Goal: Task Accomplishment & Management: Manage account settings

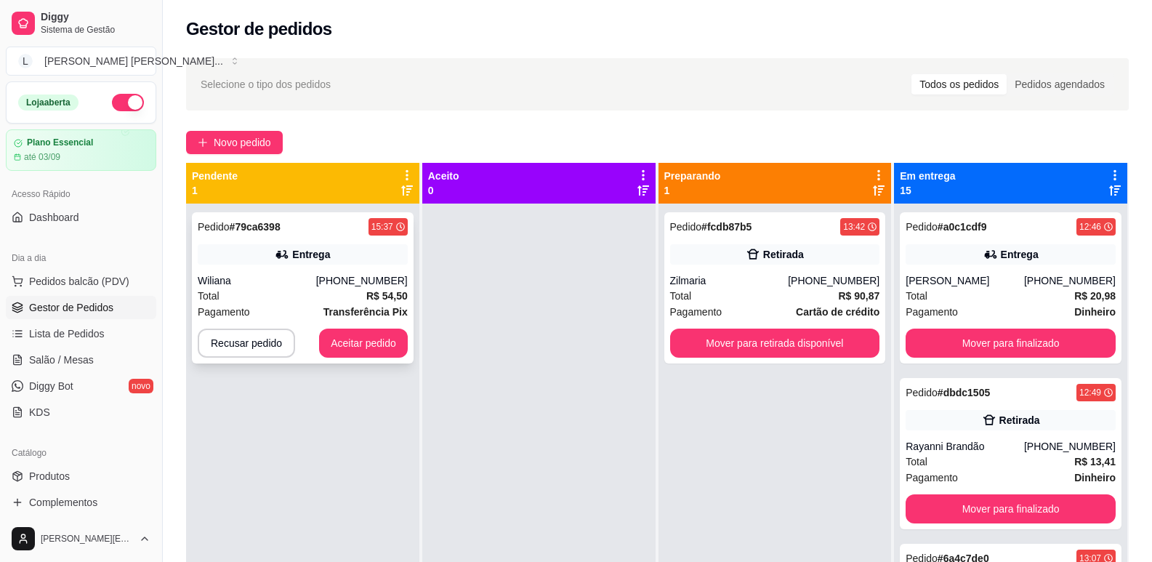
click at [356, 273] on div "[PHONE_NUMBER]" at bounding box center [362, 280] width 92 height 15
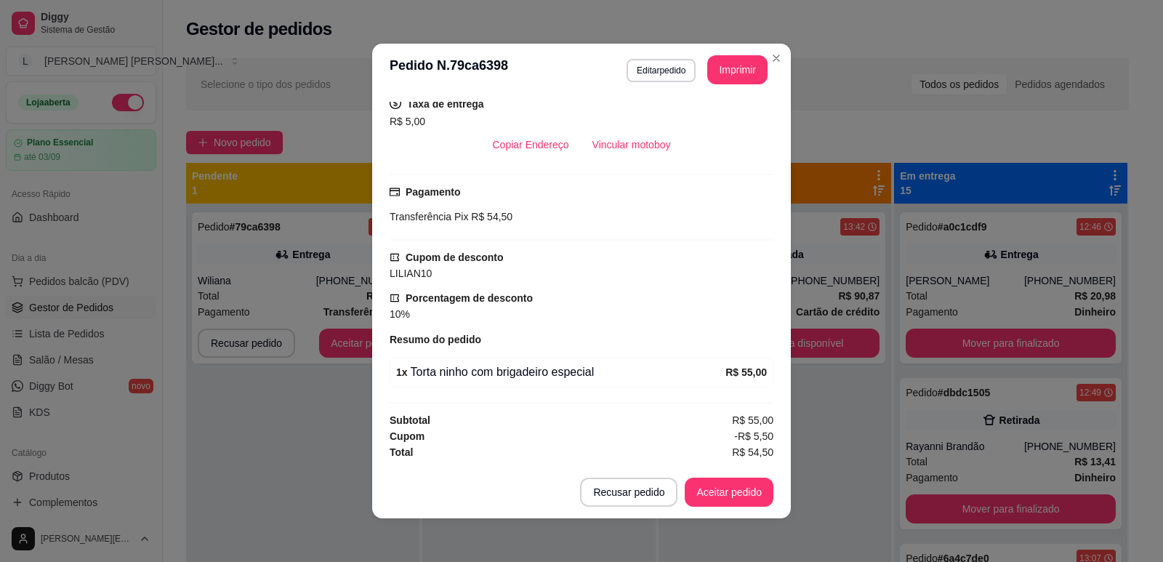
scroll to position [3, 0]
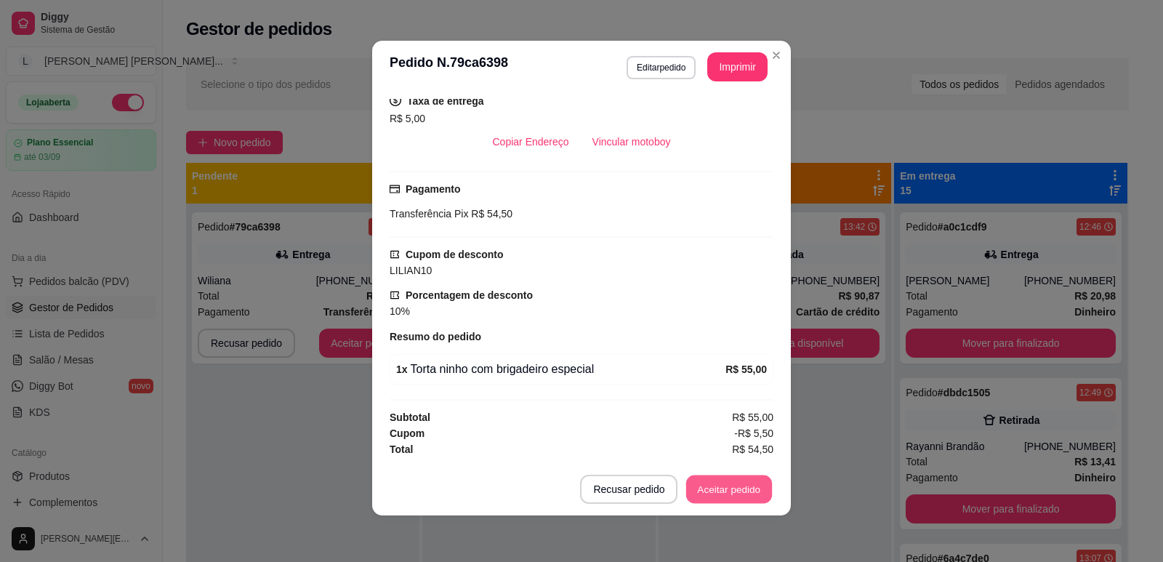
click at [708, 489] on button "Aceitar pedido" at bounding box center [729, 489] width 86 height 28
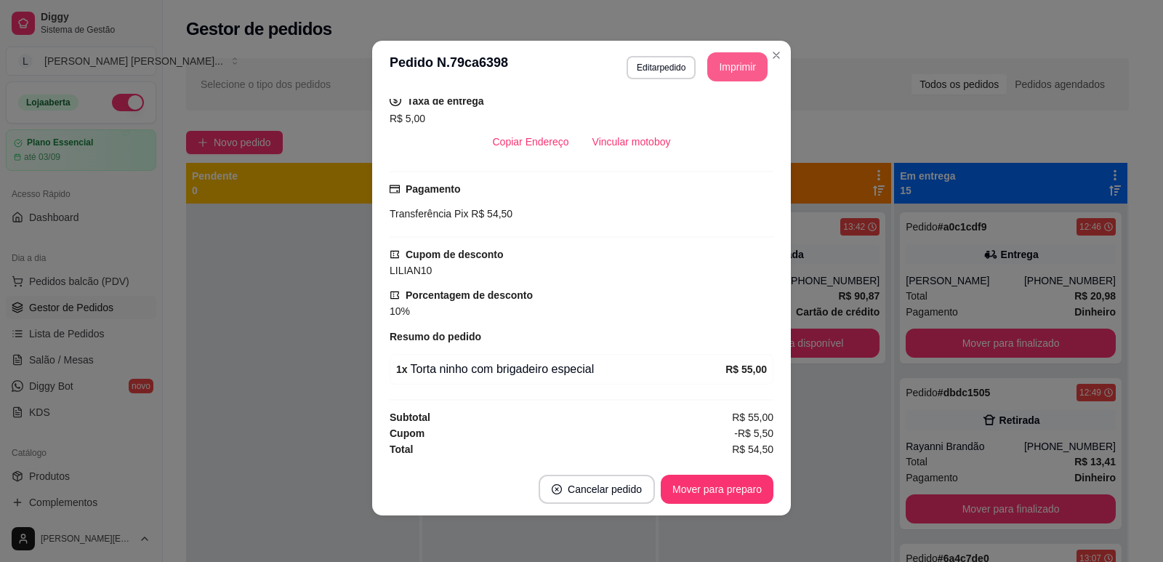
click at [730, 63] on button "Imprimir" at bounding box center [737, 66] width 60 height 29
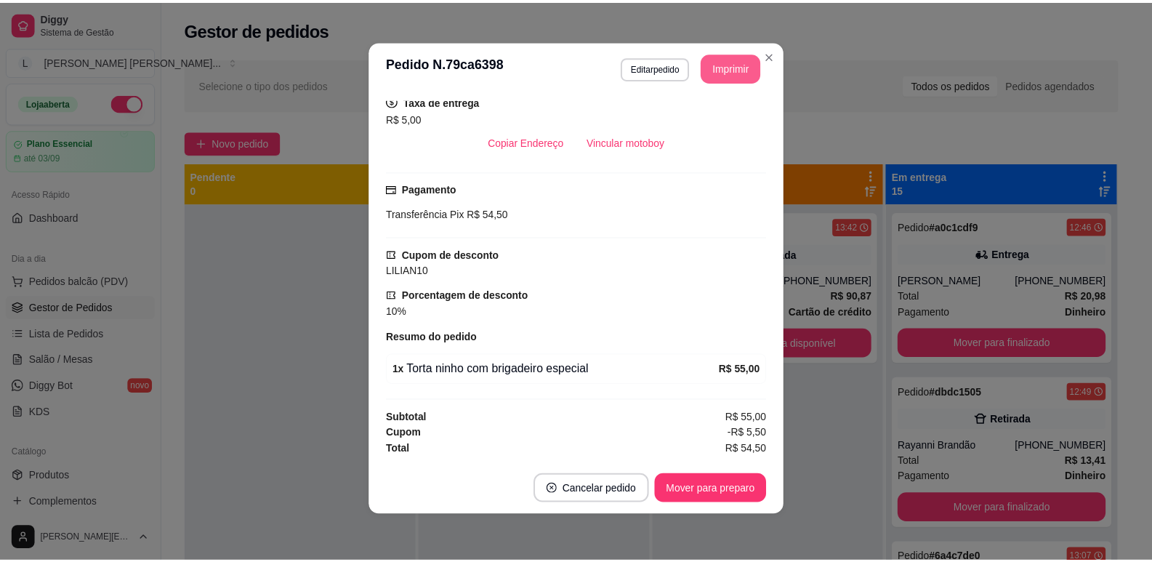
scroll to position [0, 0]
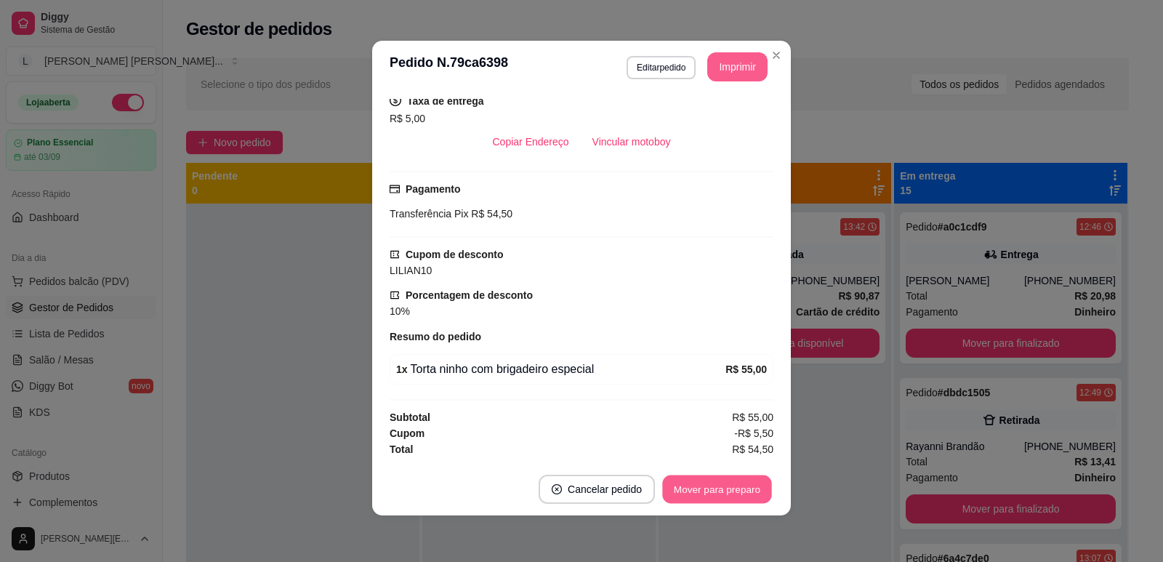
click at [700, 488] on button "Mover para preparo" at bounding box center [716, 489] width 109 height 28
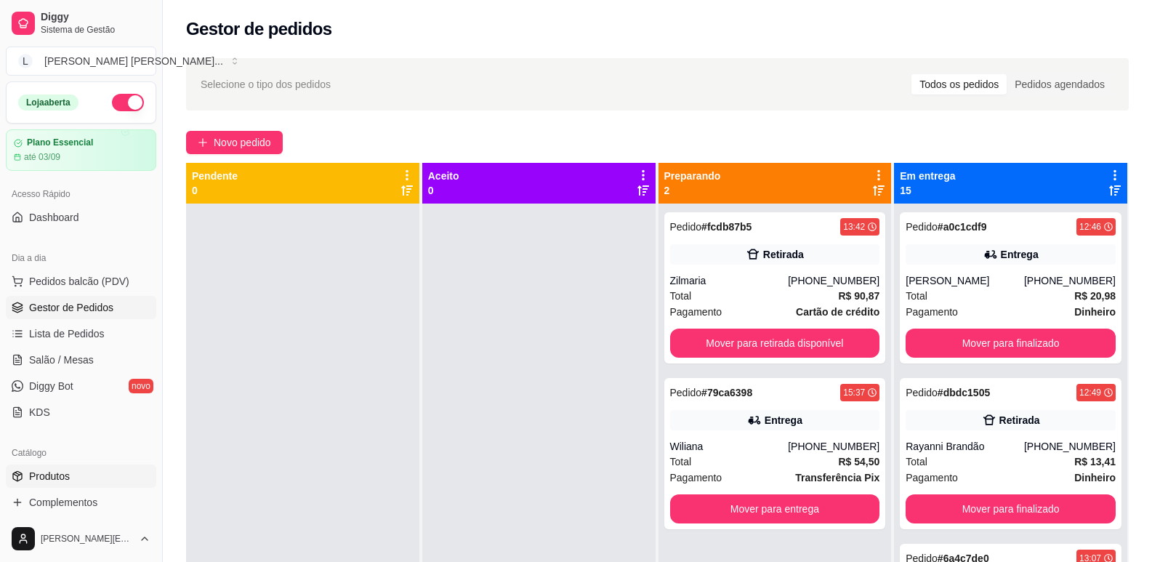
click at [68, 475] on span "Produtos" at bounding box center [49, 476] width 41 height 15
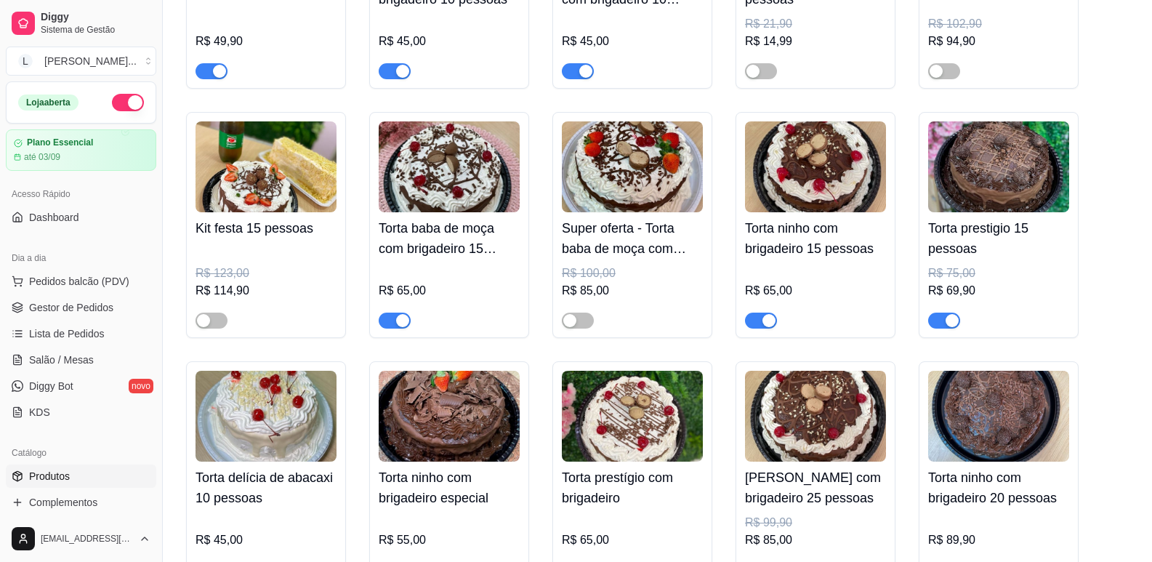
scroll to position [5296, 0]
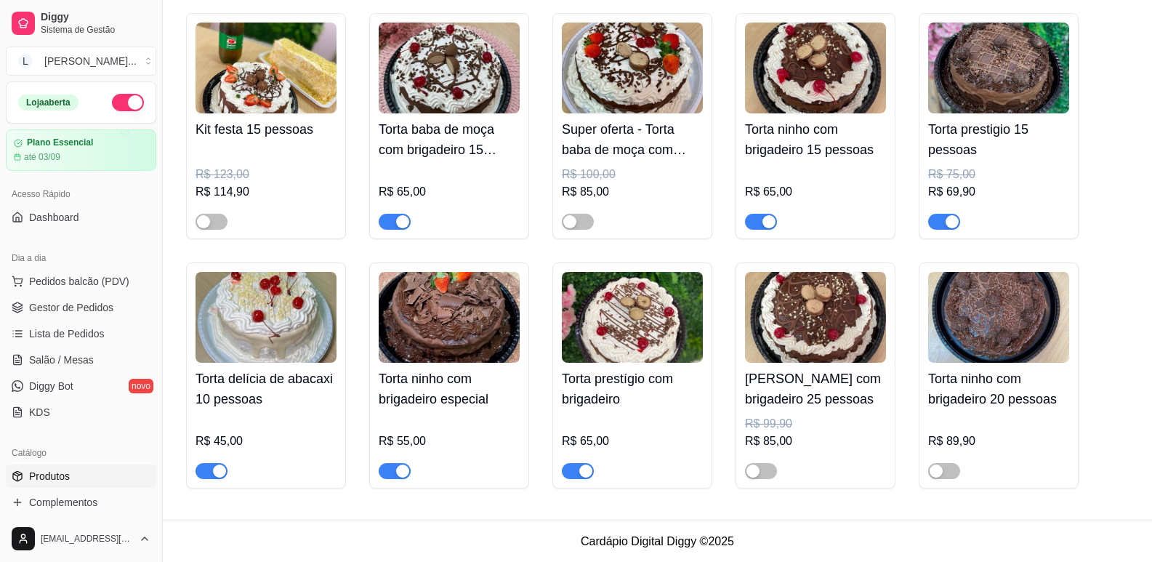
click at [400, 470] on div "button" at bounding box center [402, 470] width 13 height 13
click at [74, 300] on span "Gestor de Pedidos" at bounding box center [71, 307] width 84 height 15
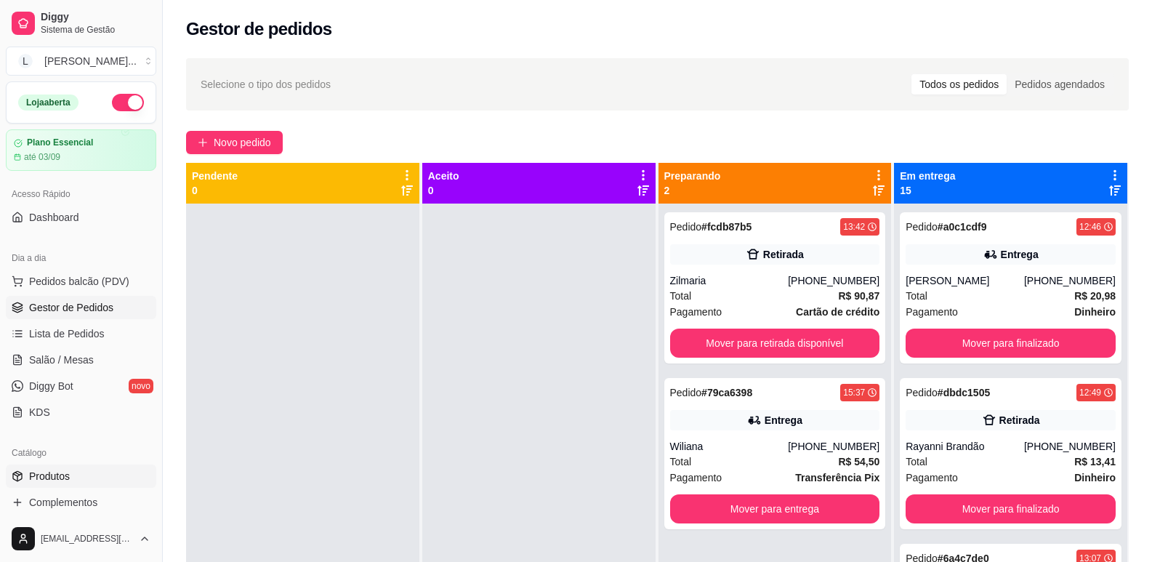
click at [62, 476] on span "Produtos" at bounding box center [49, 476] width 41 height 15
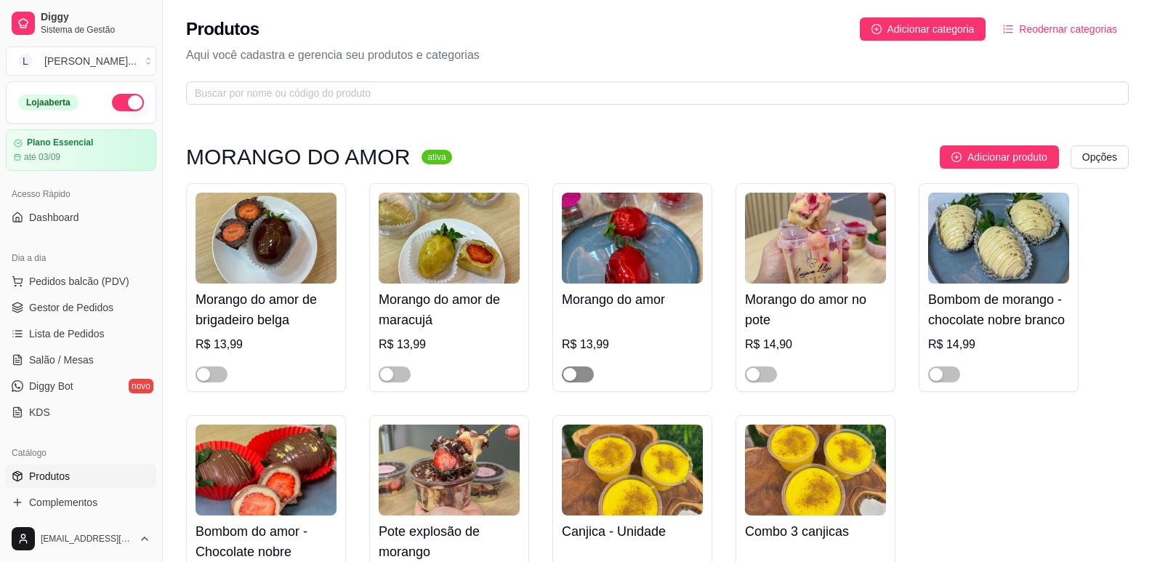
click at [573, 378] on div "button" at bounding box center [569, 374] width 13 height 13
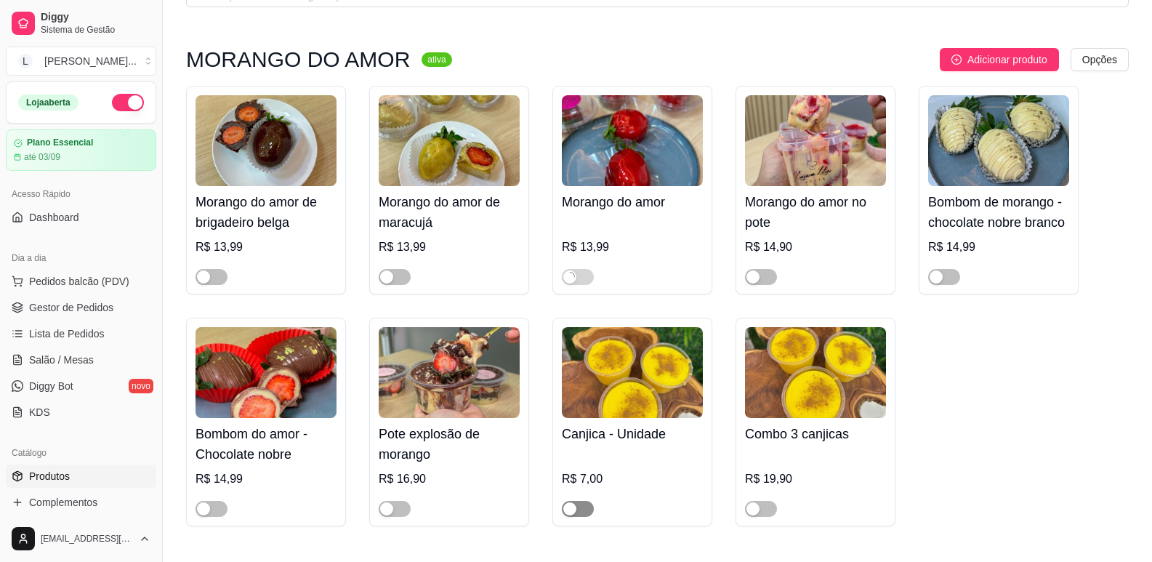
scroll to position [218, 0]
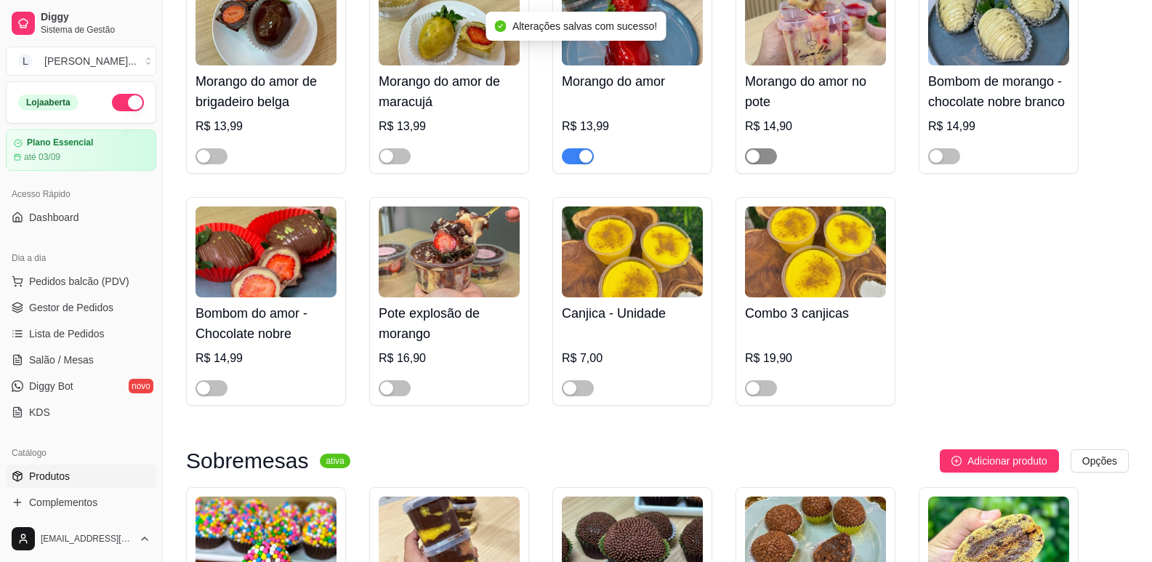
click at [751, 160] on div "button" at bounding box center [752, 156] width 13 height 13
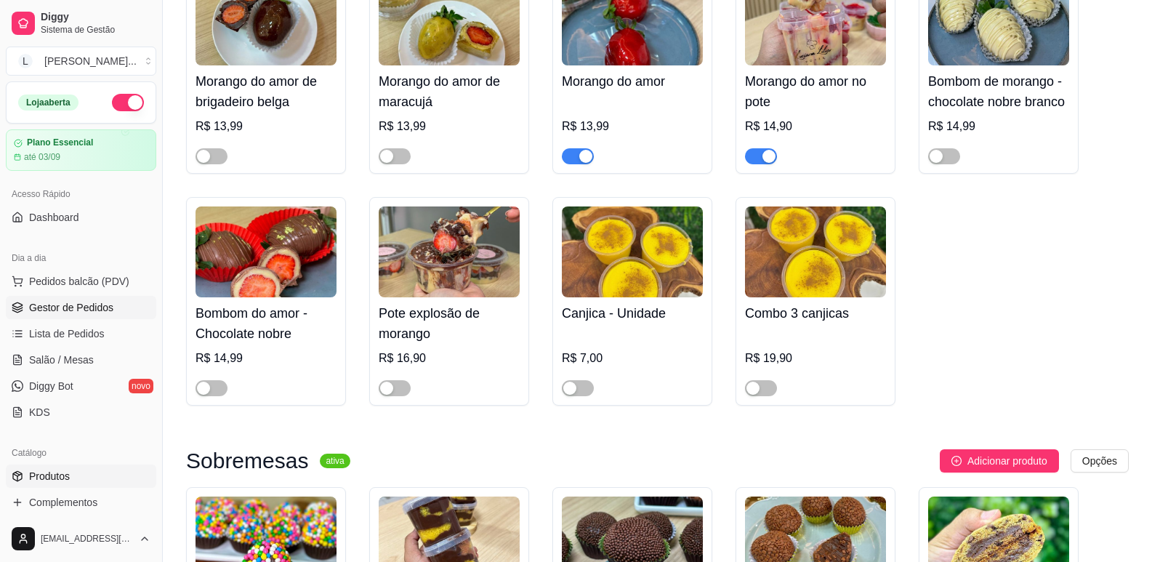
click at [63, 308] on span "Gestor de Pedidos" at bounding box center [71, 307] width 84 height 15
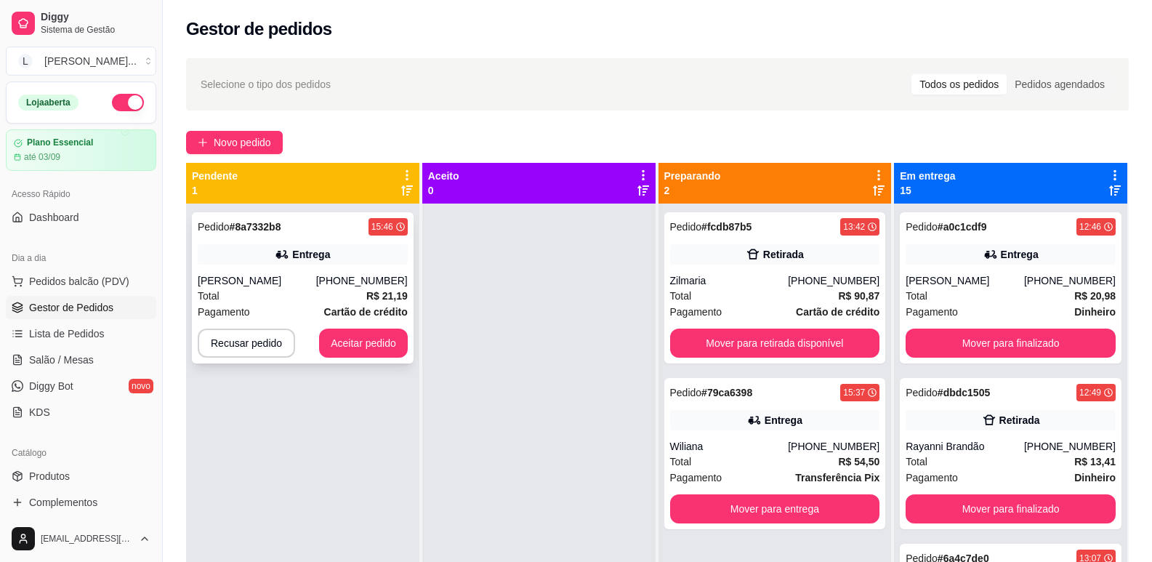
click at [301, 288] on div "Total R$ 21,19" at bounding box center [303, 296] width 210 height 16
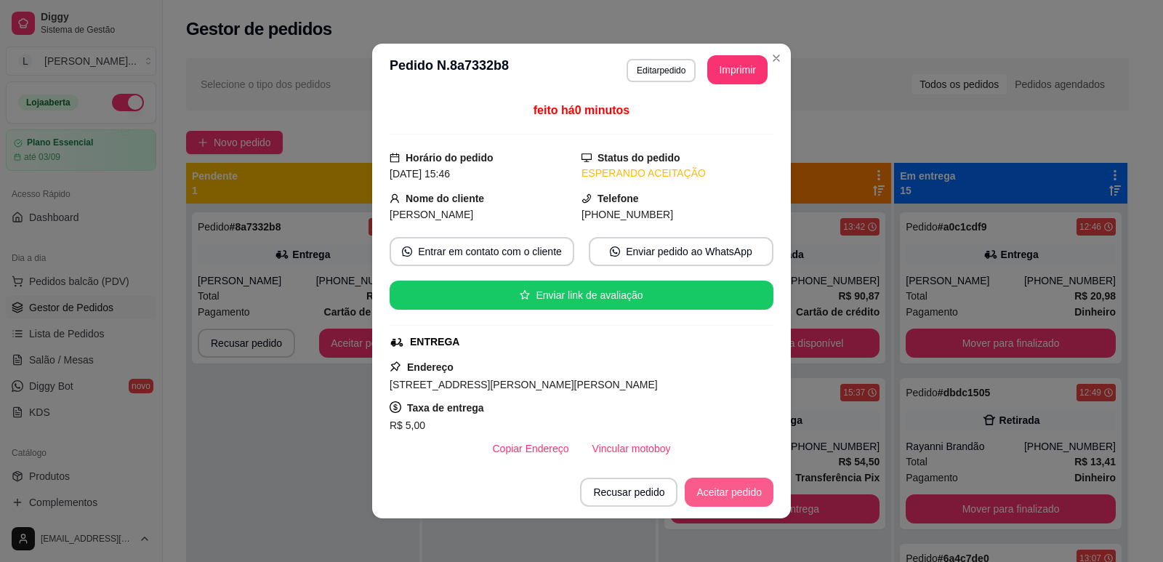
click at [715, 480] on button "Aceitar pedido" at bounding box center [728, 491] width 89 height 29
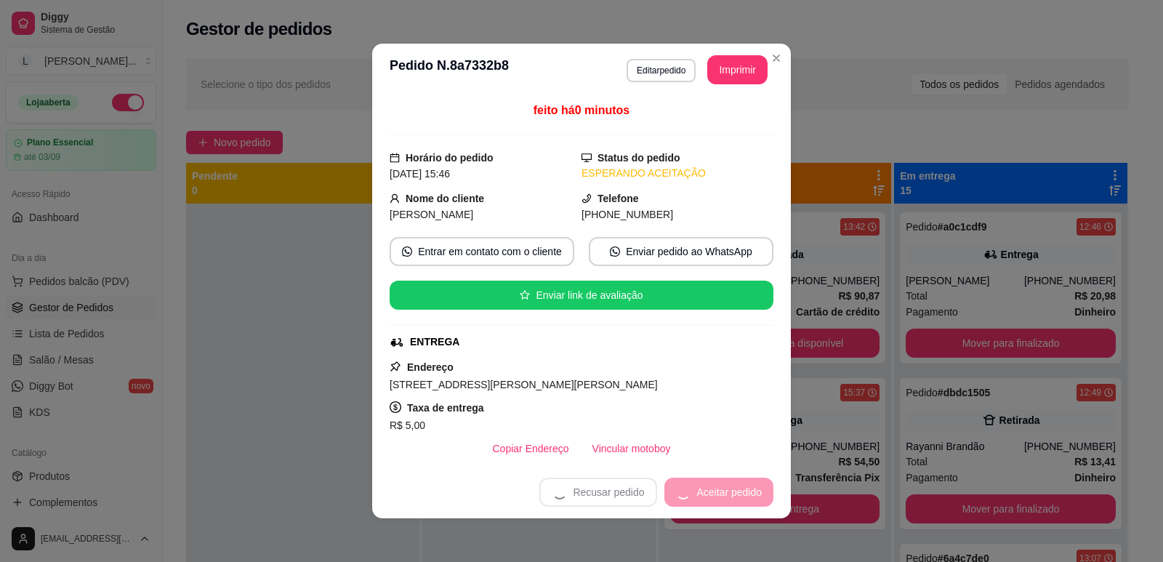
scroll to position [349, 0]
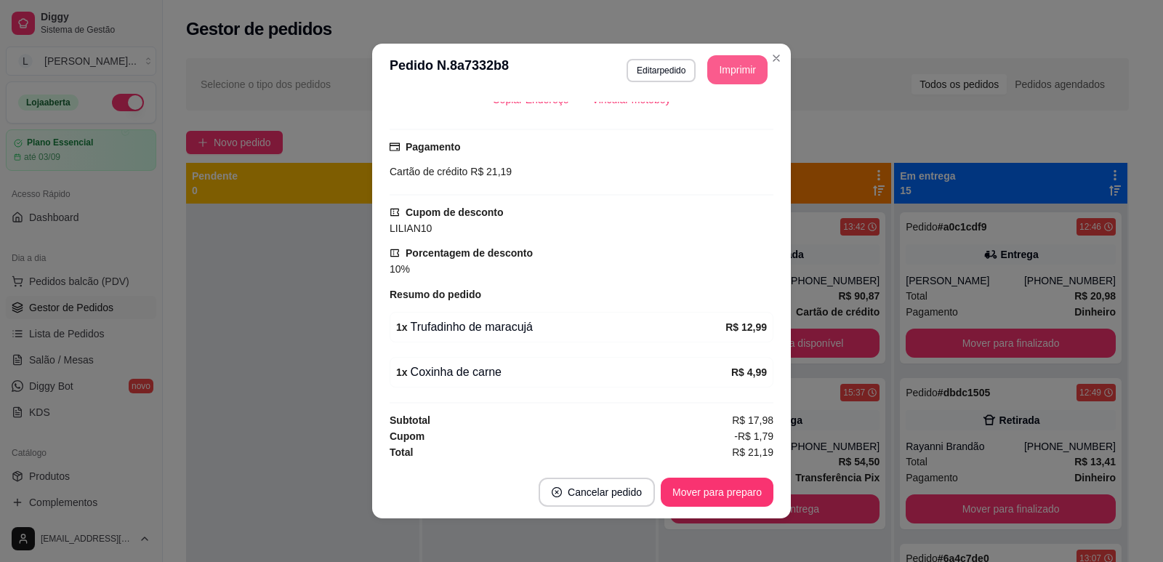
click at [729, 73] on button "Imprimir" at bounding box center [737, 69] width 60 height 29
click at [708, 486] on button "Mover para preparo" at bounding box center [716, 492] width 109 height 28
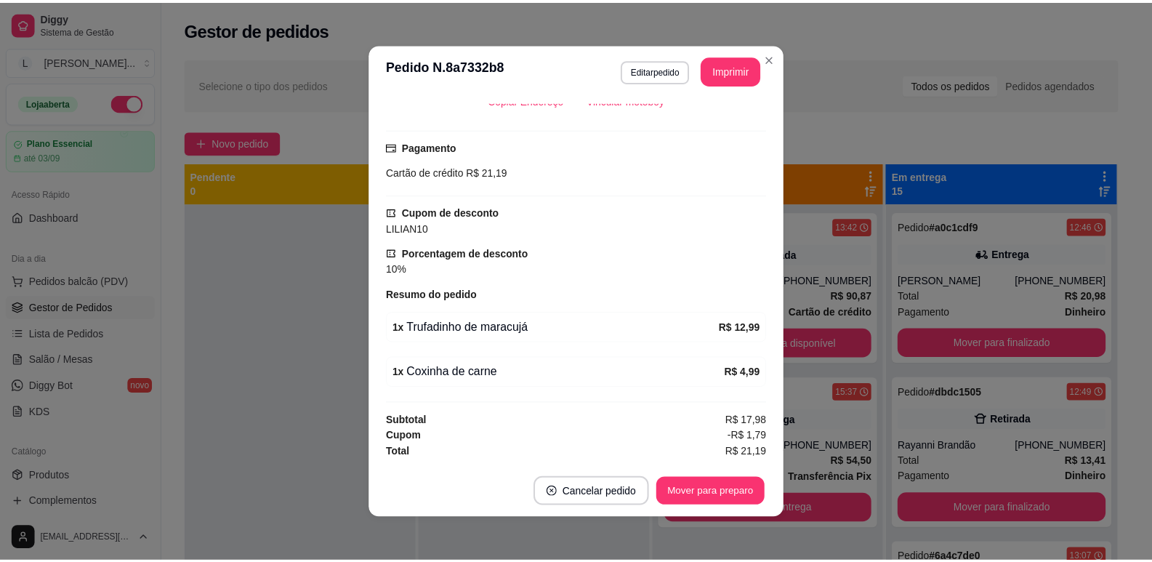
scroll to position [0, 0]
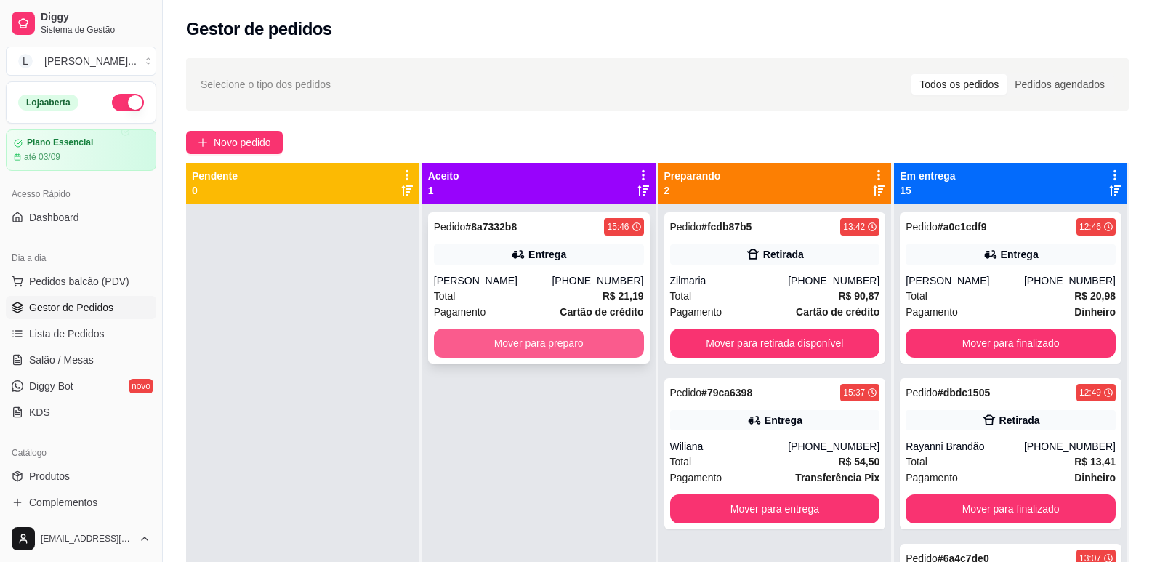
click at [538, 348] on button "Mover para preparo" at bounding box center [539, 342] width 210 height 29
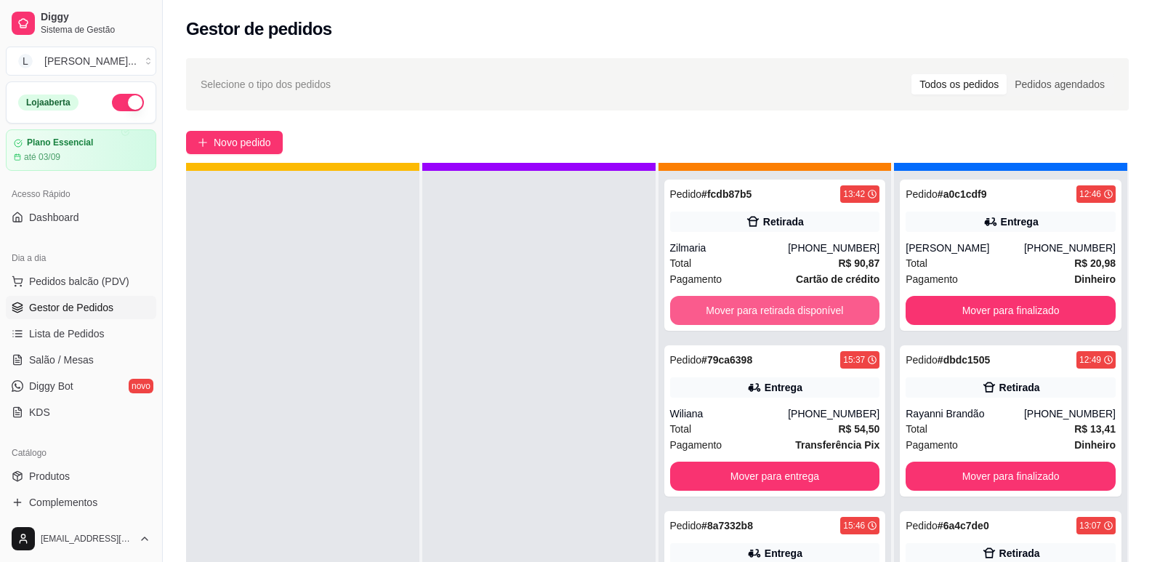
scroll to position [41, 0]
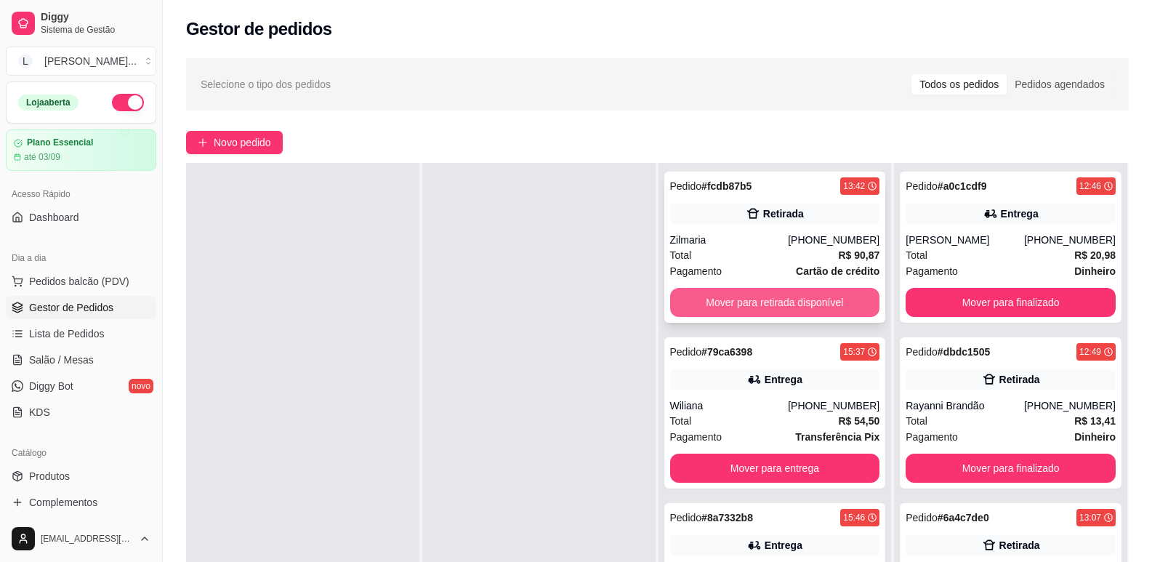
click at [804, 302] on button "Mover para retirada disponível" at bounding box center [775, 302] width 210 height 29
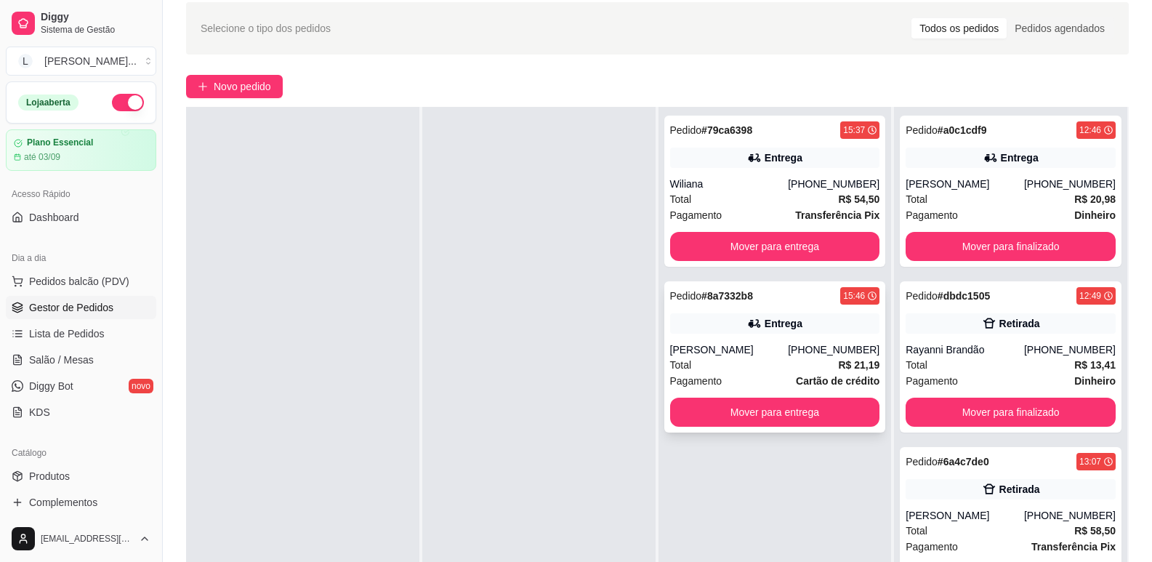
scroll to position [73, 0]
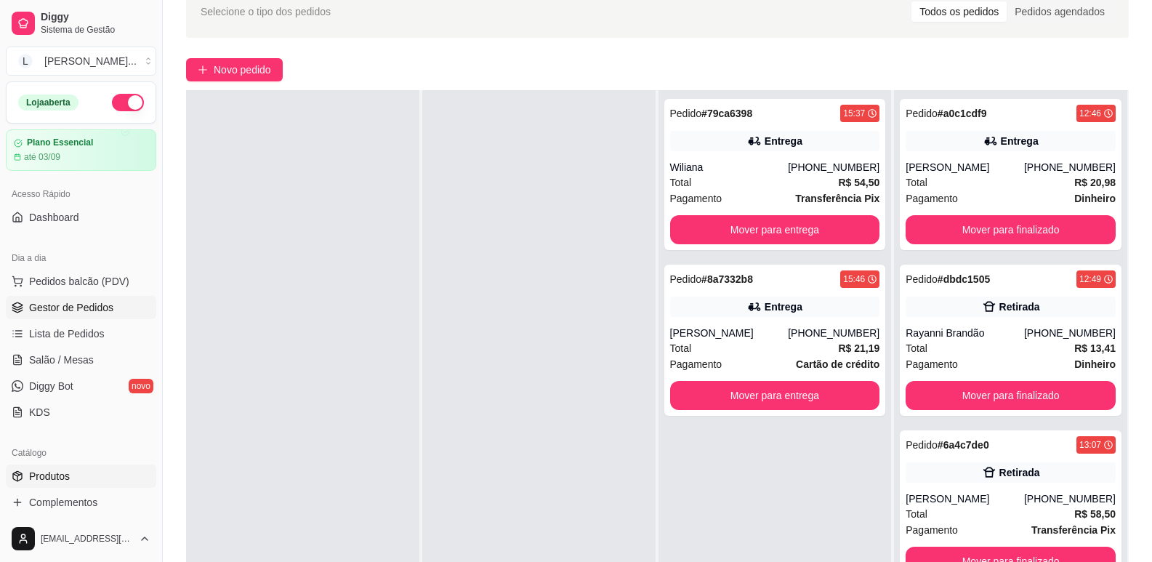
click at [55, 476] on span "Produtos" at bounding box center [49, 476] width 41 height 15
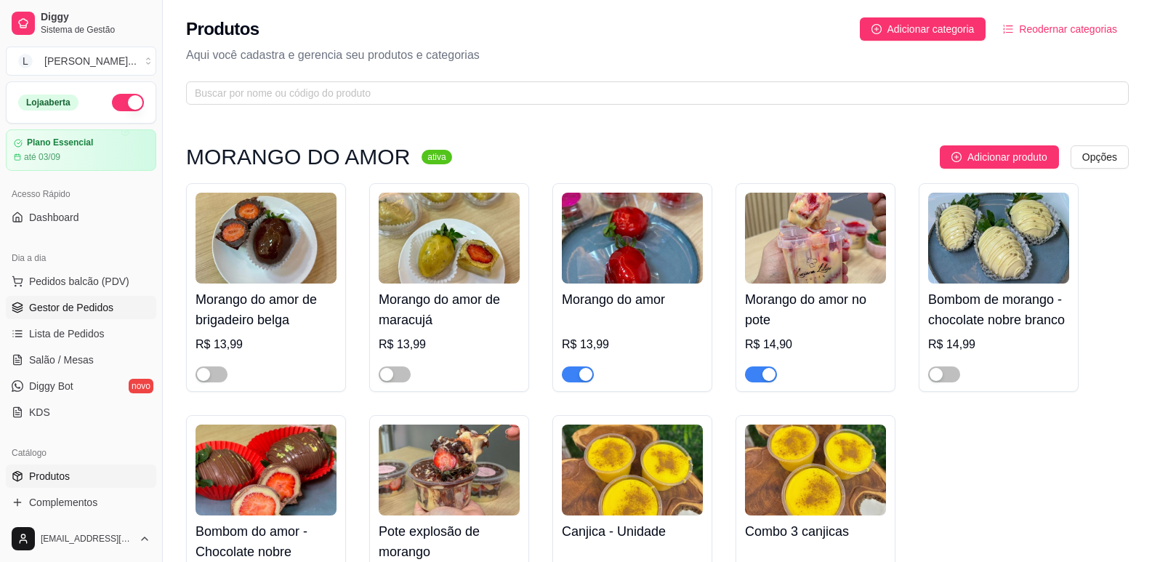
click at [58, 308] on span "Gestor de Pedidos" at bounding box center [71, 307] width 84 height 15
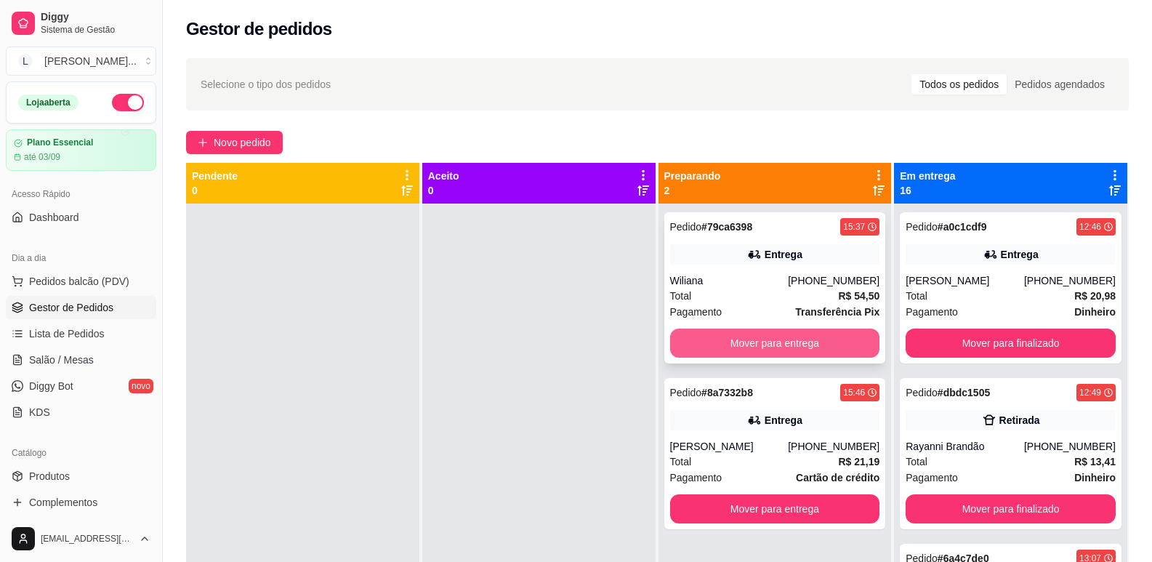
click at [767, 344] on button "Mover para entrega" at bounding box center [775, 342] width 210 height 29
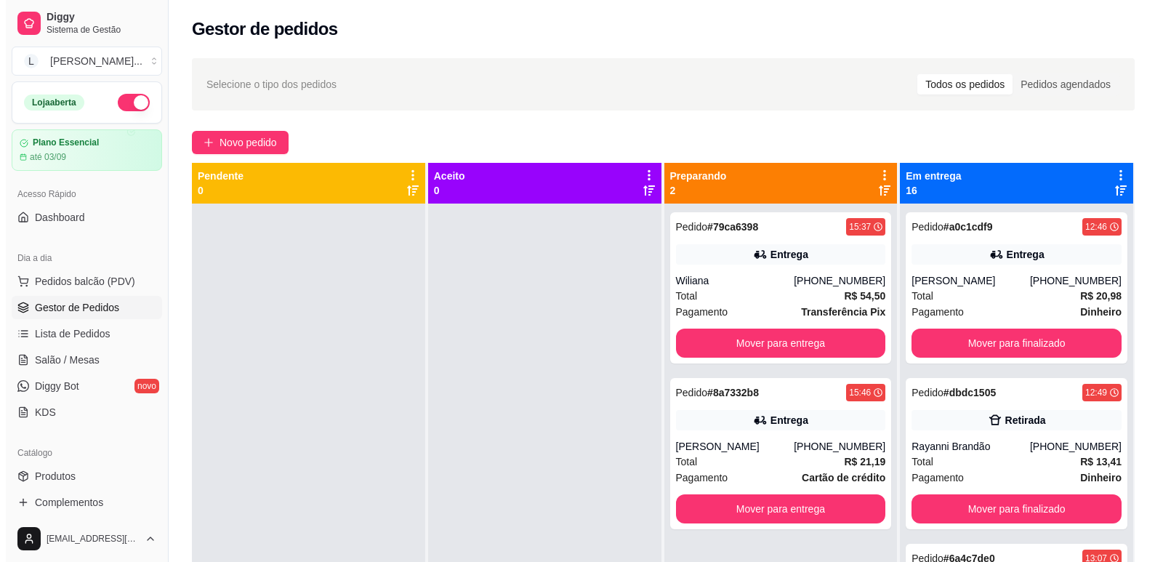
scroll to position [41, 0]
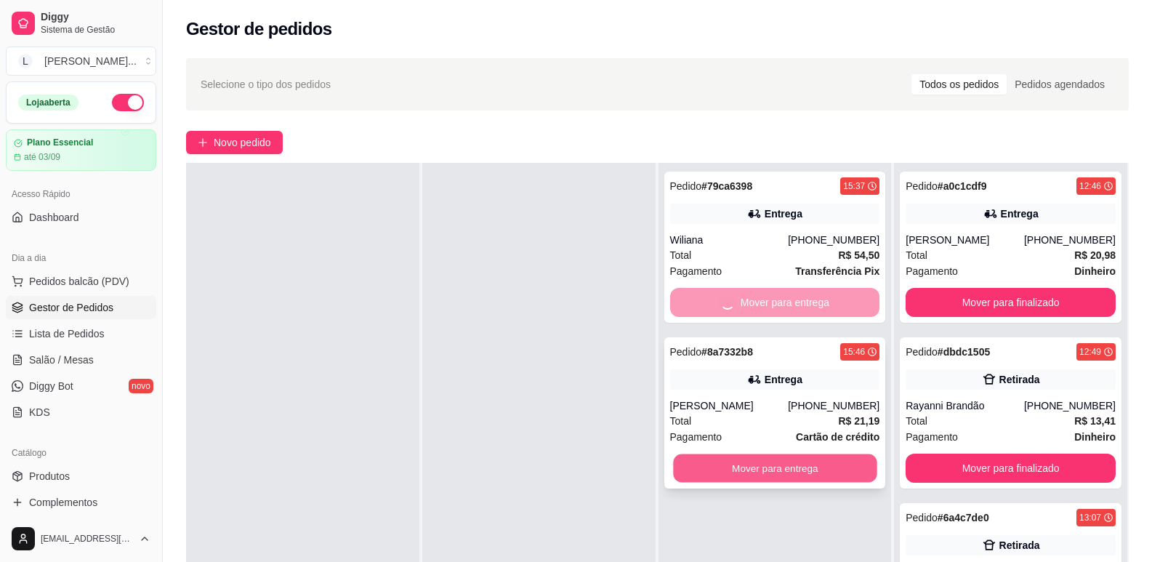
click at [778, 467] on button "Mover para entrega" at bounding box center [774, 468] width 203 height 28
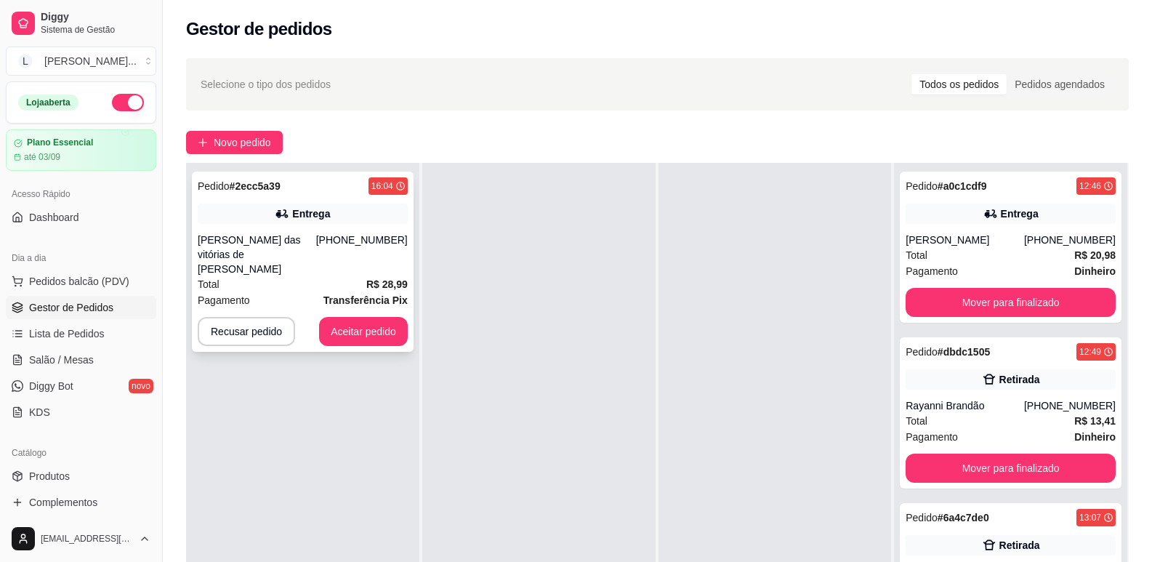
click at [337, 254] on div "[PHONE_NUMBER]" at bounding box center [362, 255] width 92 height 44
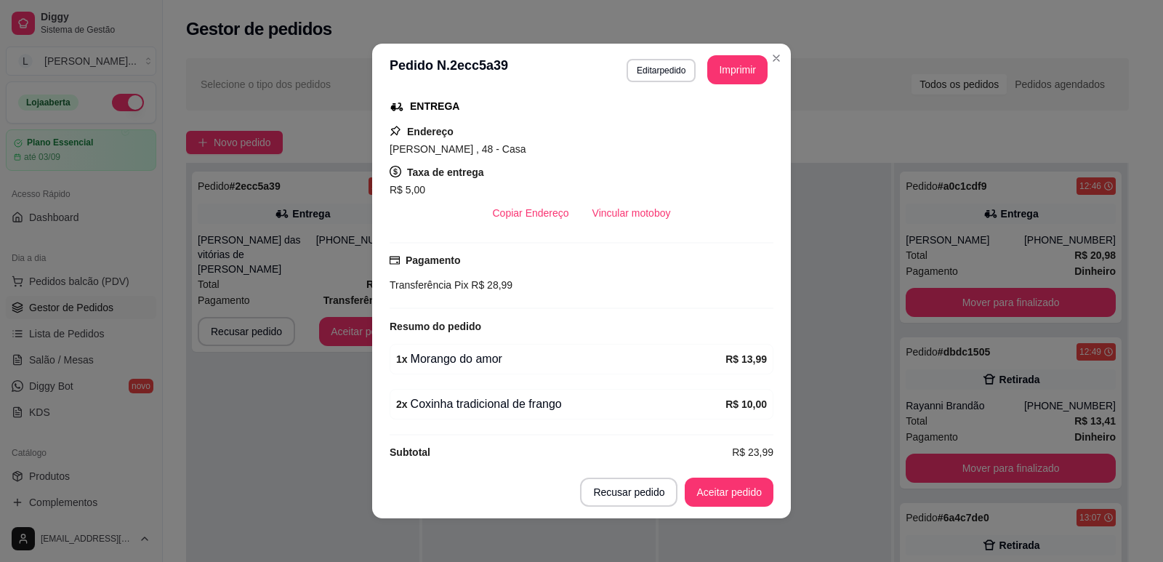
scroll to position [3, 0]
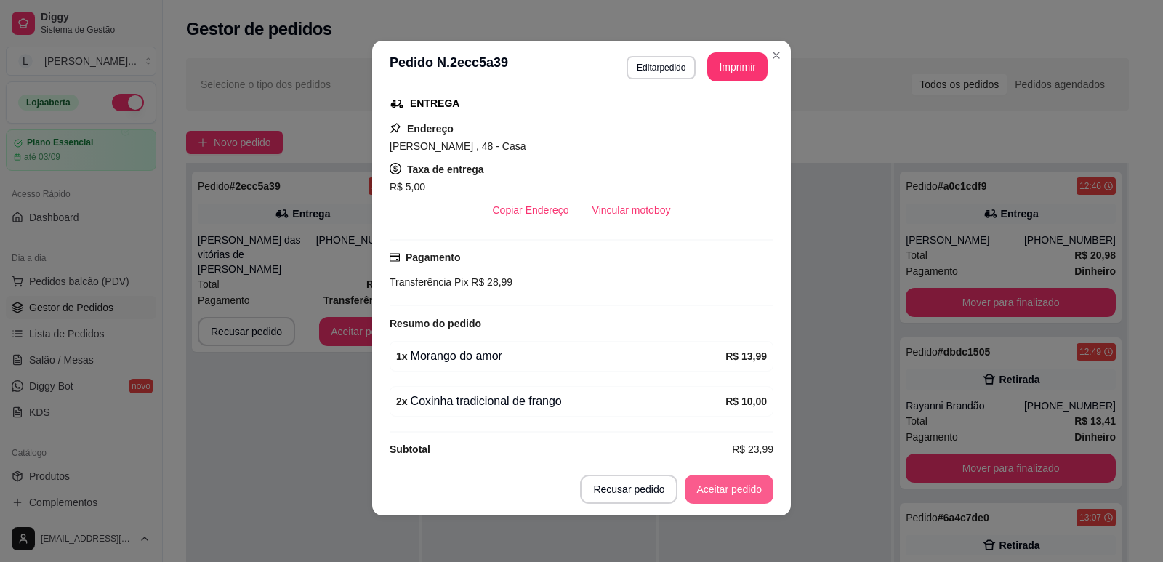
click at [695, 485] on button "Aceitar pedido" at bounding box center [728, 488] width 89 height 29
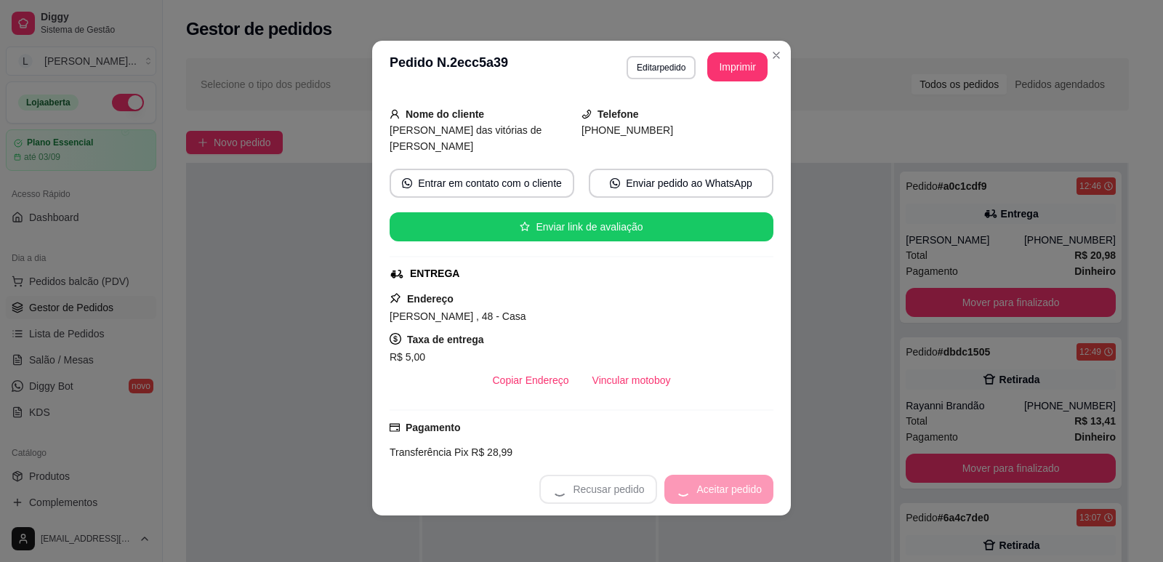
scroll to position [0, 0]
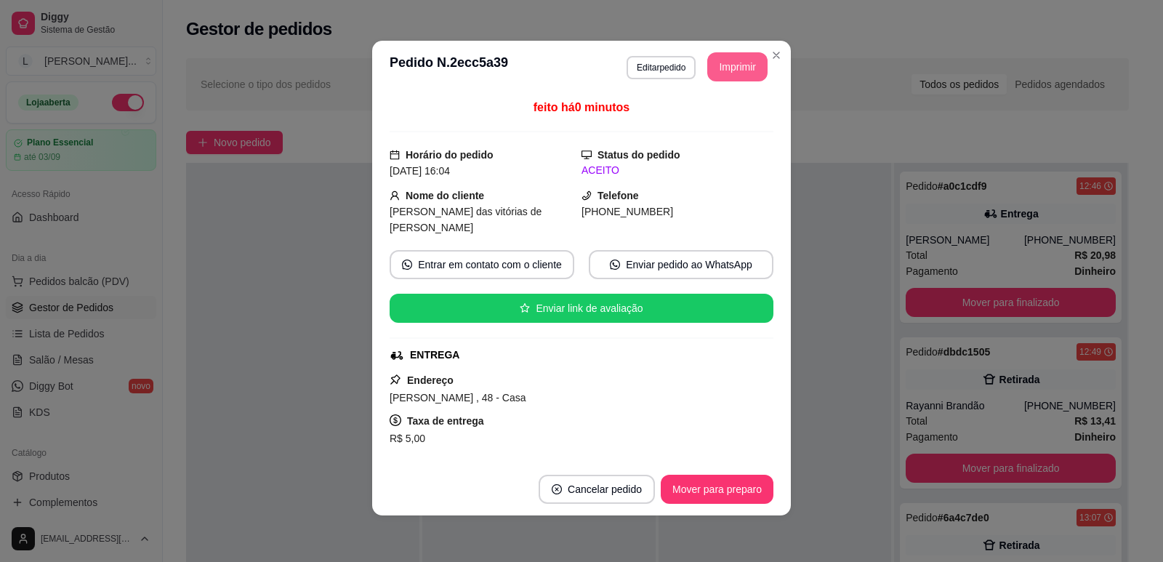
click at [715, 67] on button "Imprimir" at bounding box center [737, 66] width 60 height 29
click at [703, 480] on button "Mover para preparo" at bounding box center [717, 488] width 113 height 29
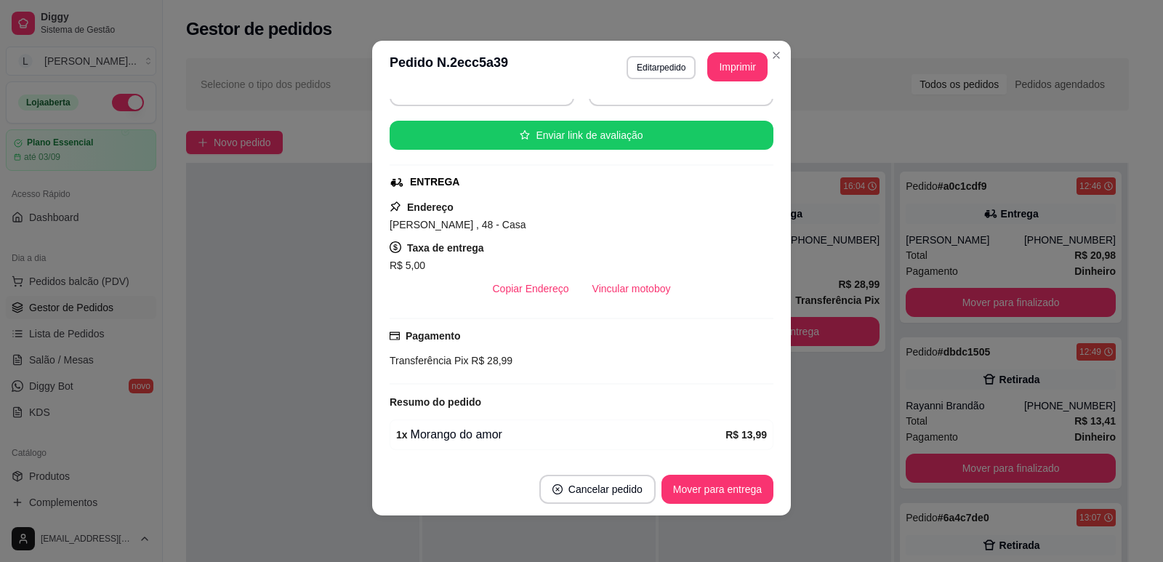
scroll to position [251, 0]
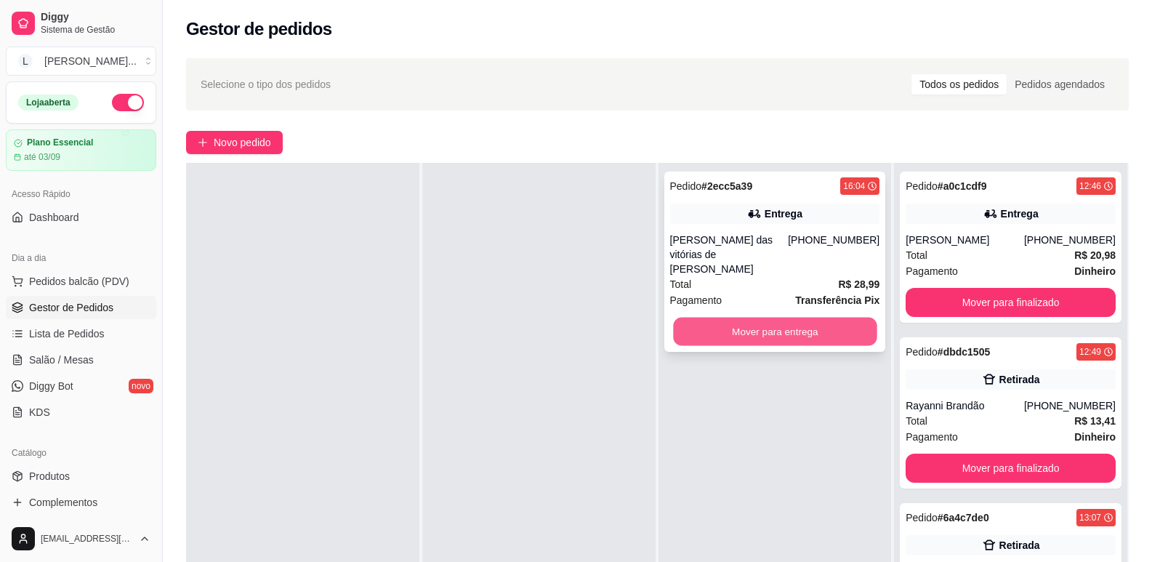
click at [809, 318] on button "Mover para entrega" at bounding box center [774, 332] width 203 height 28
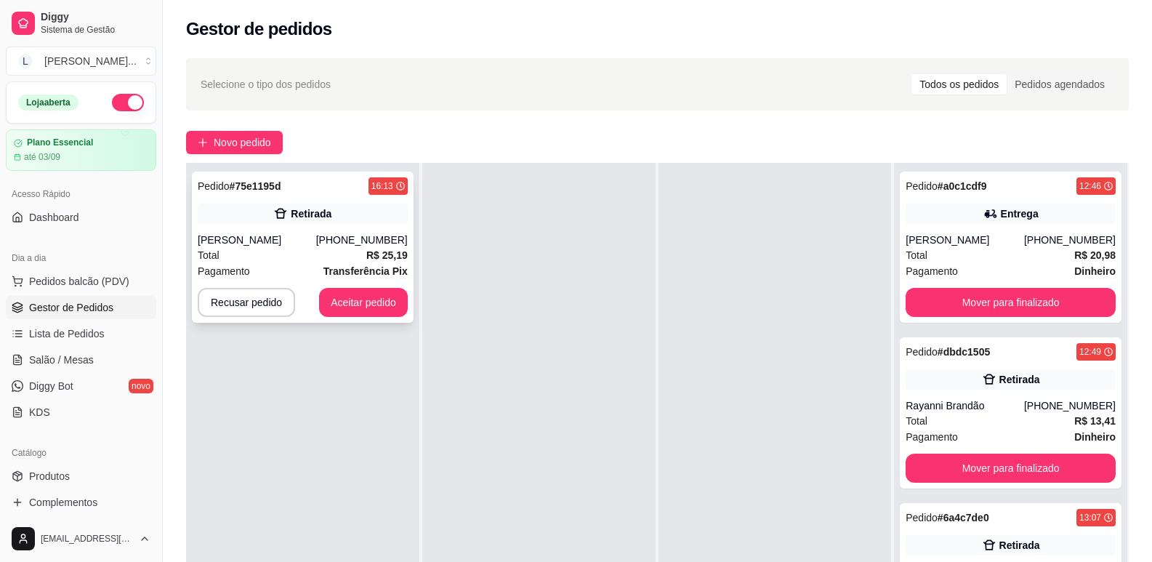
click at [288, 265] on div "Pagamento Transferência Pix" at bounding box center [303, 271] width 210 height 16
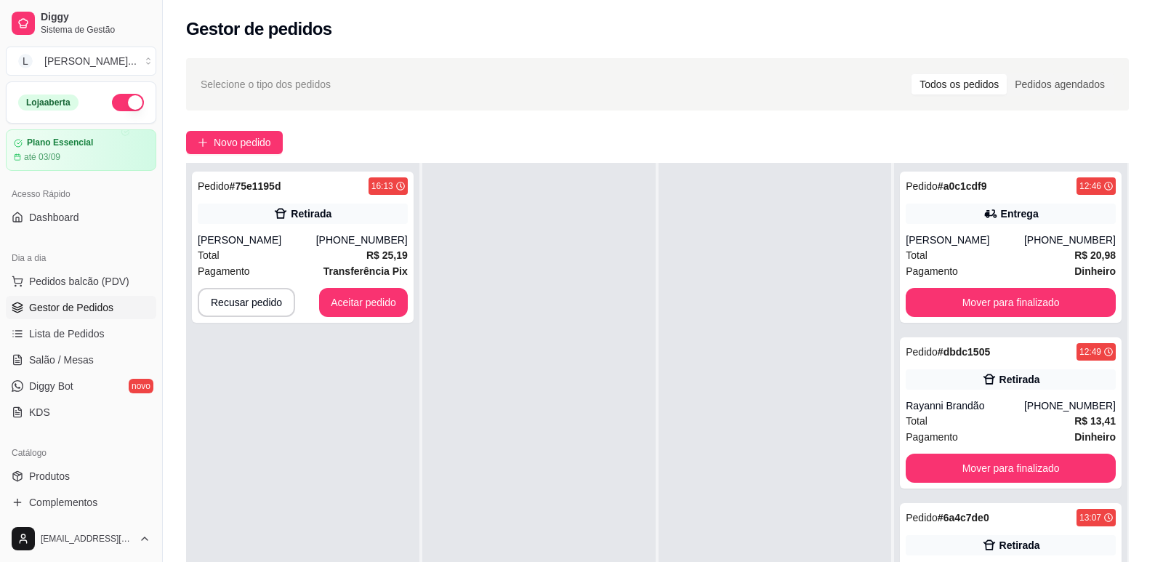
scroll to position [190, 0]
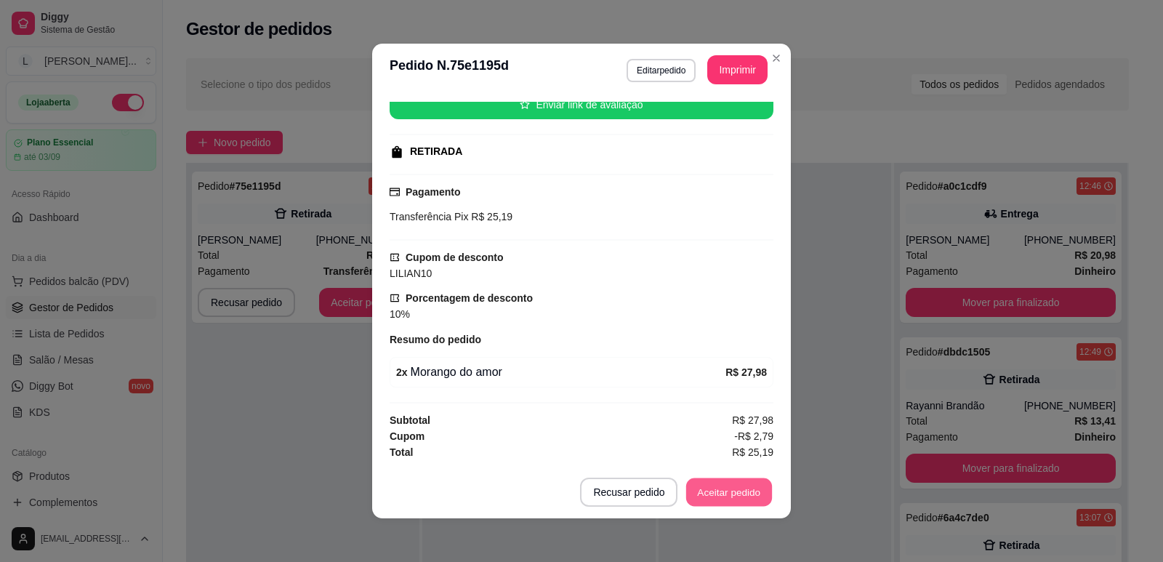
click at [740, 494] on button "Aceitar pedido" at bounding box center [729, 492] width 86 height 28
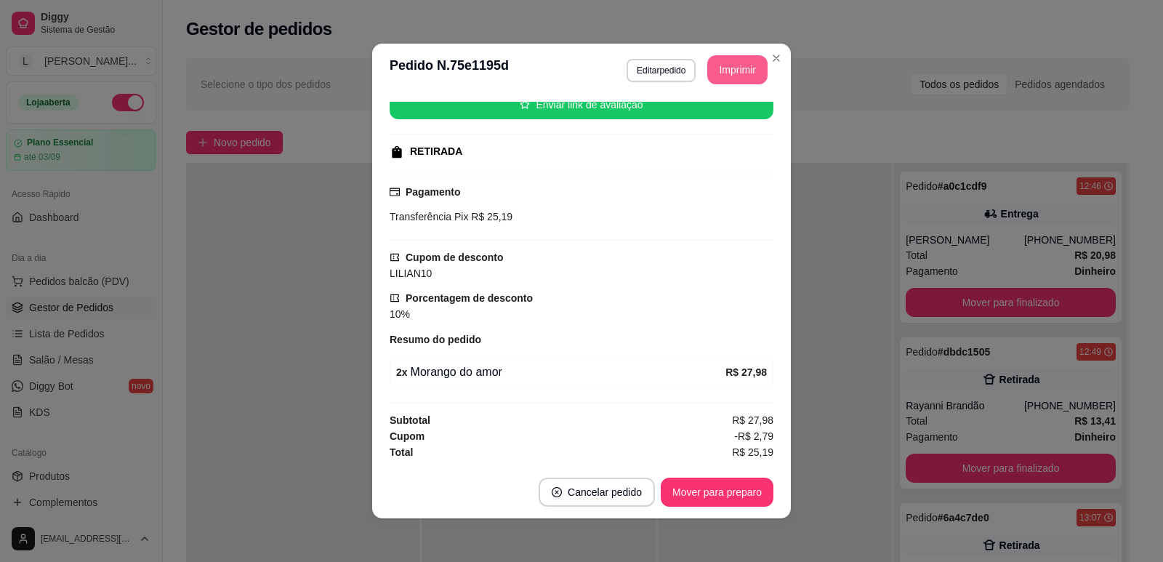
click at [735, 58] on button "Imprimir" at bounding box center [737, 69] width 60 height 29
click at [710, 488] on button "Mover para preparo" at bounding box center [716, 492] width 109 height 28
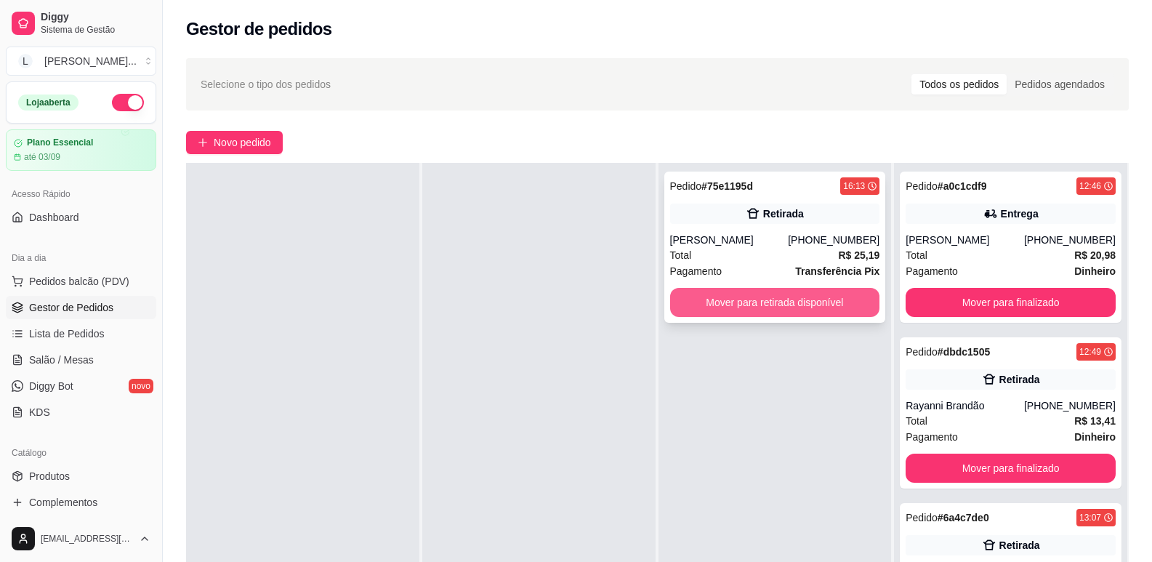
click at [807, 303] on button "Mover para retirada disponível" at bounding box center [775, 302] width 210 height 29
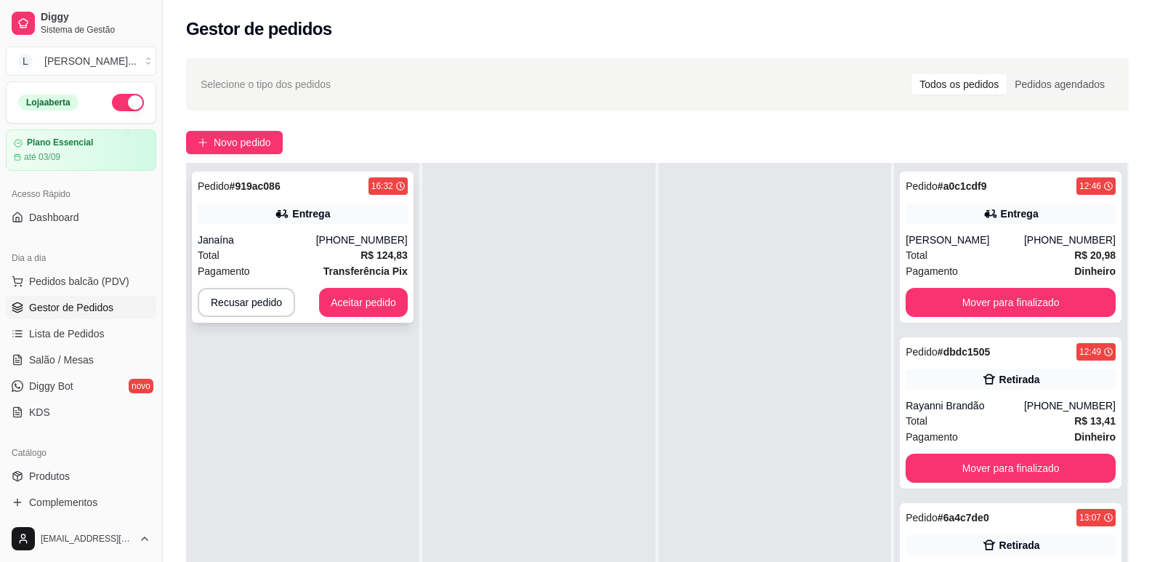
click at [334, 232] on div "Pedido # 919ac086 16:32 Entrega Janaína [PHONE_NUMBER] Total R$ 124,83 Pagament…" at bounding box center [303, 246] width 222 height 151
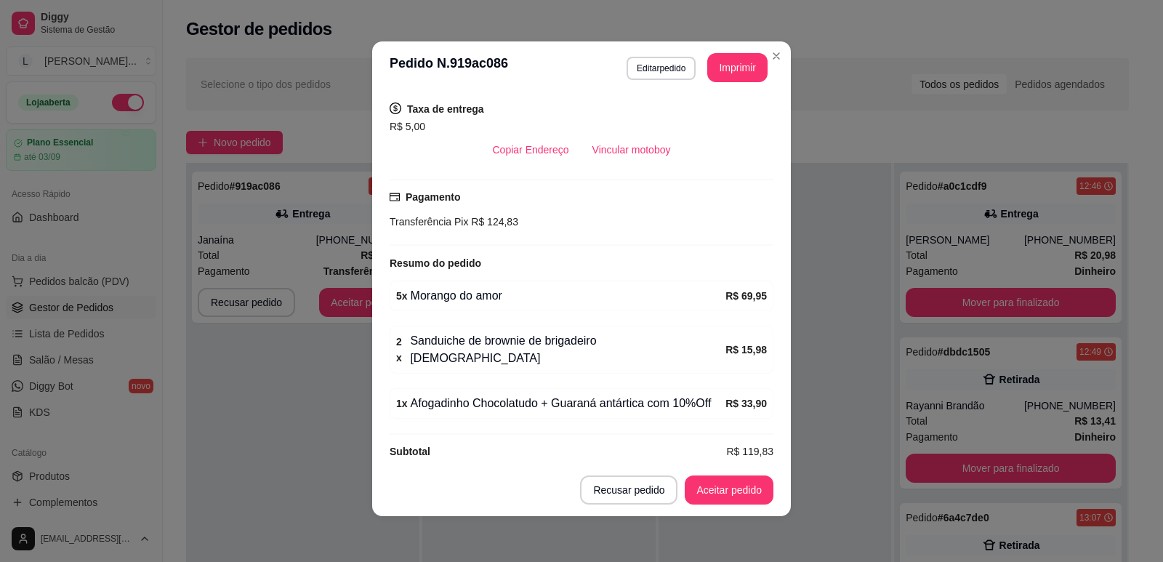
scroll to position [3, 0]
click at [708, 488] on button "Aceitar pedido" at bounding box center [728, 488] width 89 height 29
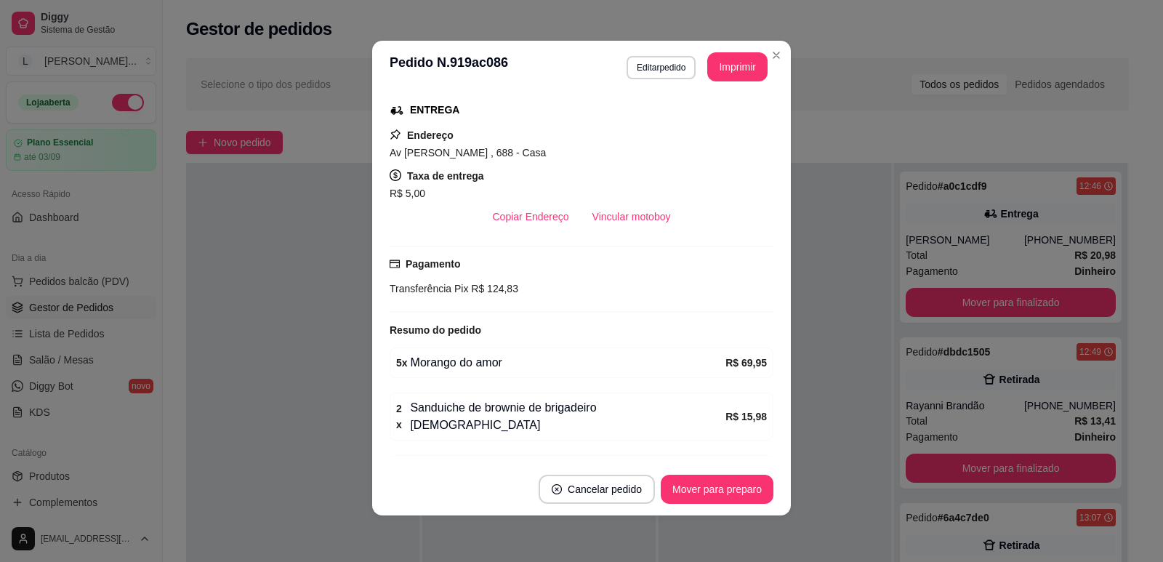
scroll to position [145, 0]
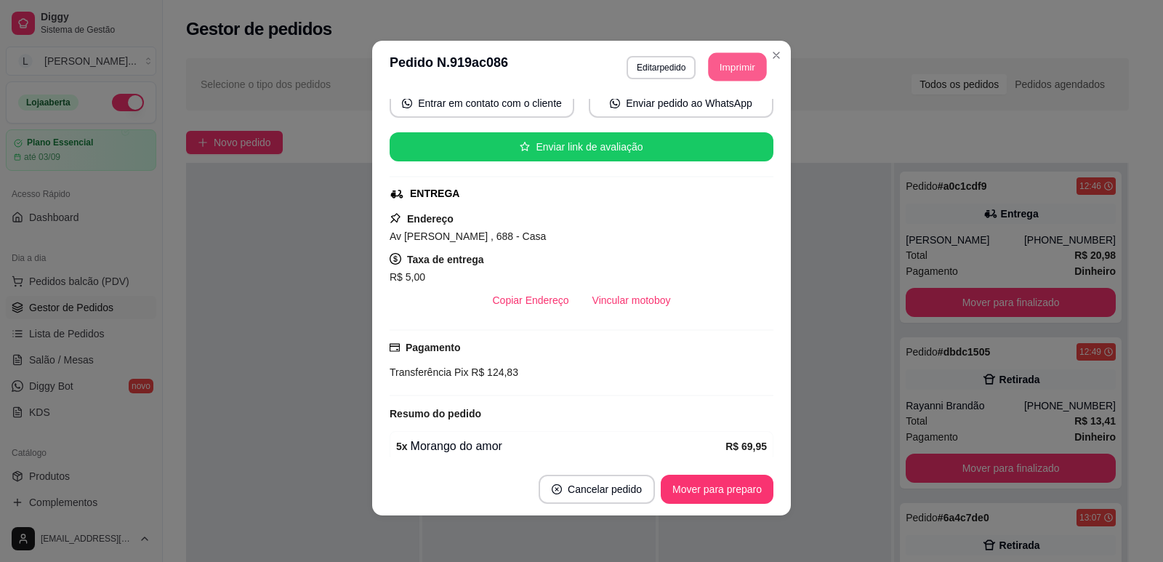
click at [720, 70] on button "Imprimir" at bounding box center [737, 67] width 58 height 28
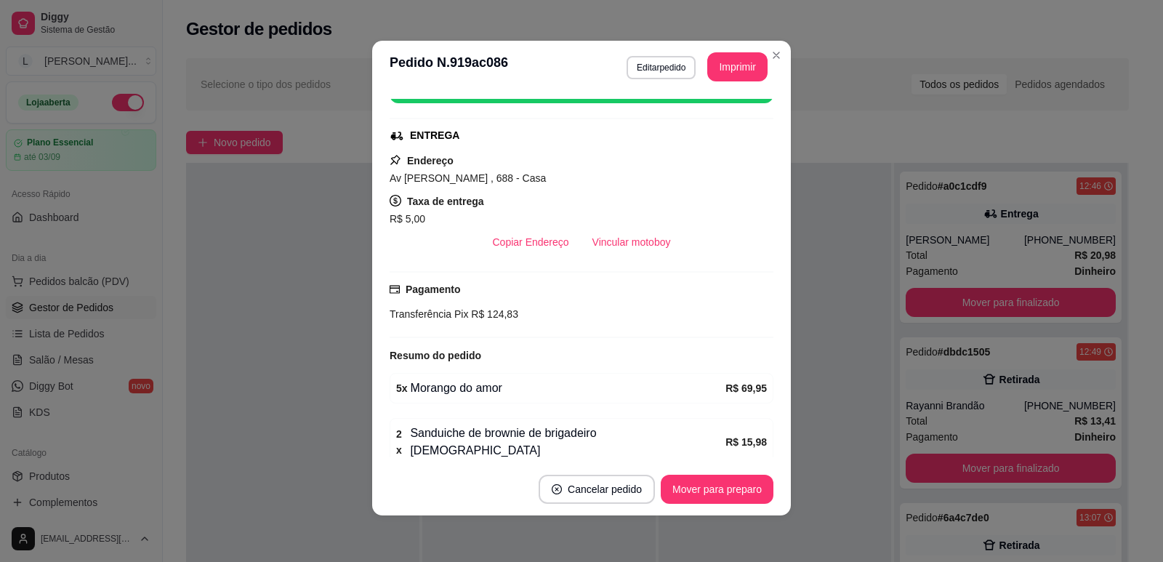
scroll to position [296, 0]
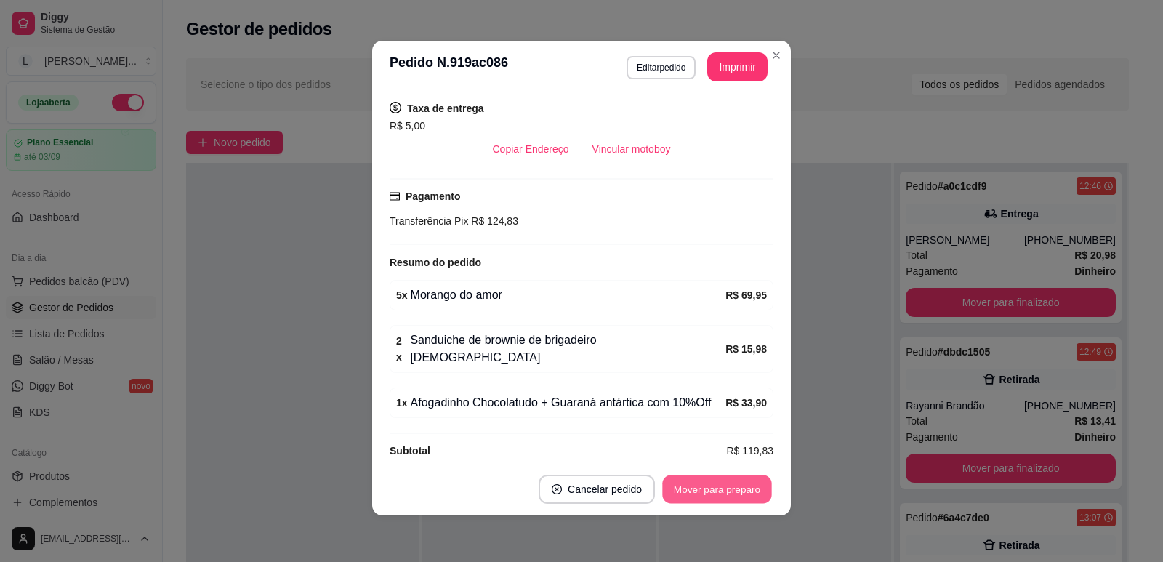
click at [741, 481] on button "Mover para preparo" at bounding box center [716, 489] width 109 height 28
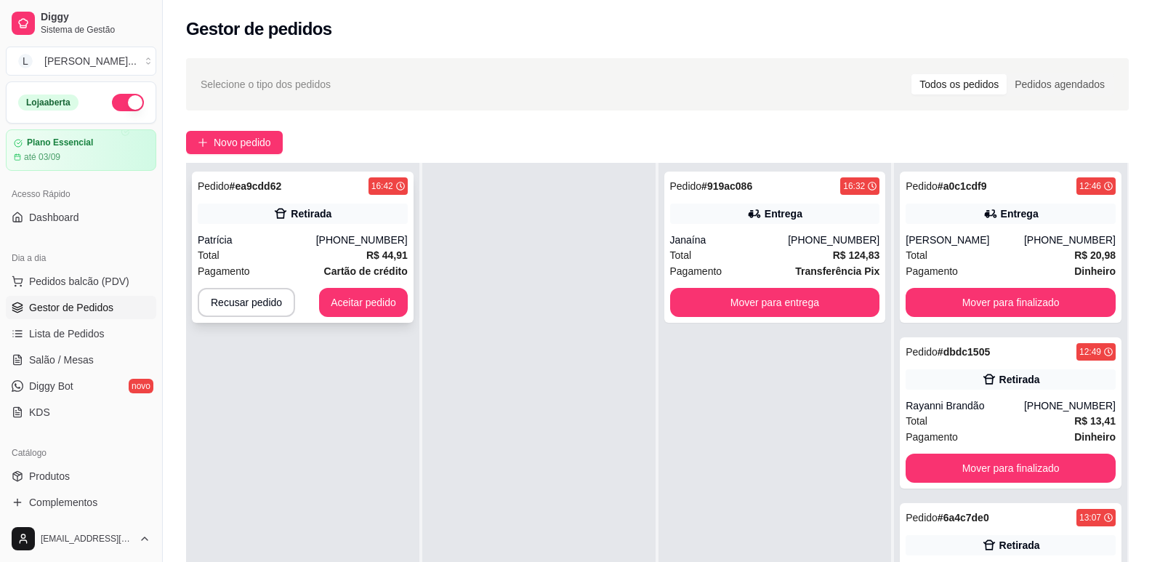
click at [299, 265] on div "Pagamento Cartão de crédito" at bounding box center [303, 271] width 210 height 16
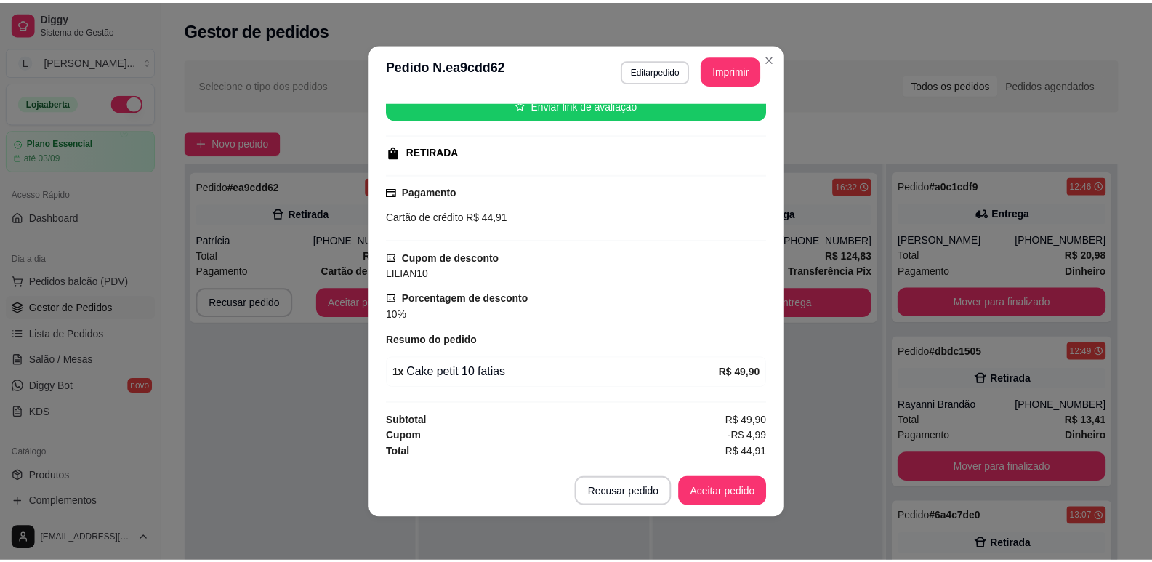
scroll to position [3, 0]
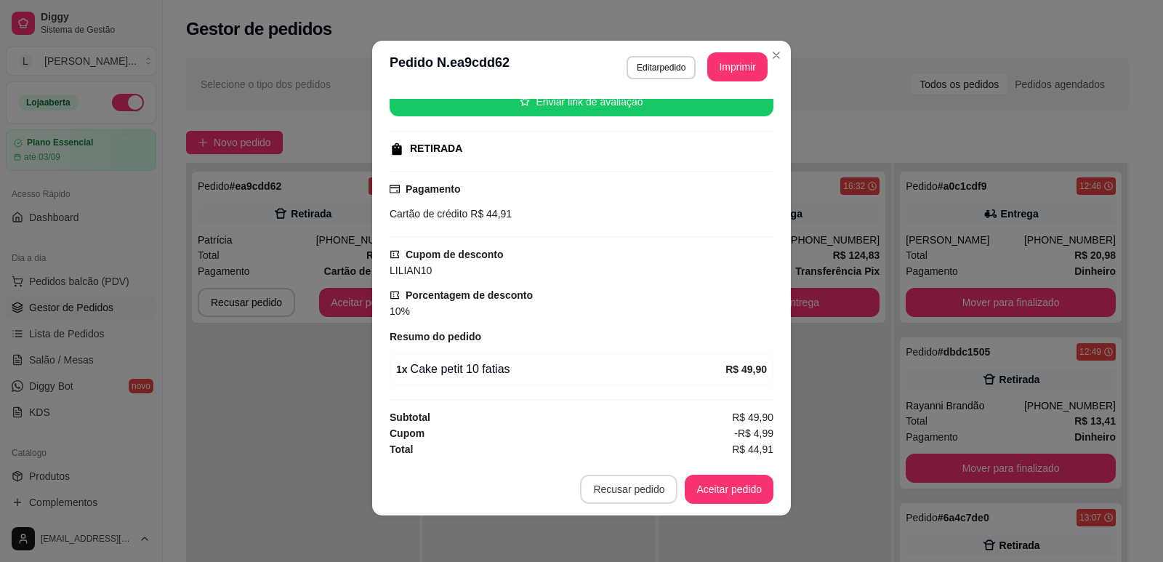
click at [607, 487] on button "Recusar pedido" at bounding box center [628, 488] width 97 height 29
click at [648, 444] on button "Sim" at bounding box center [664, 452] width 58 height 29
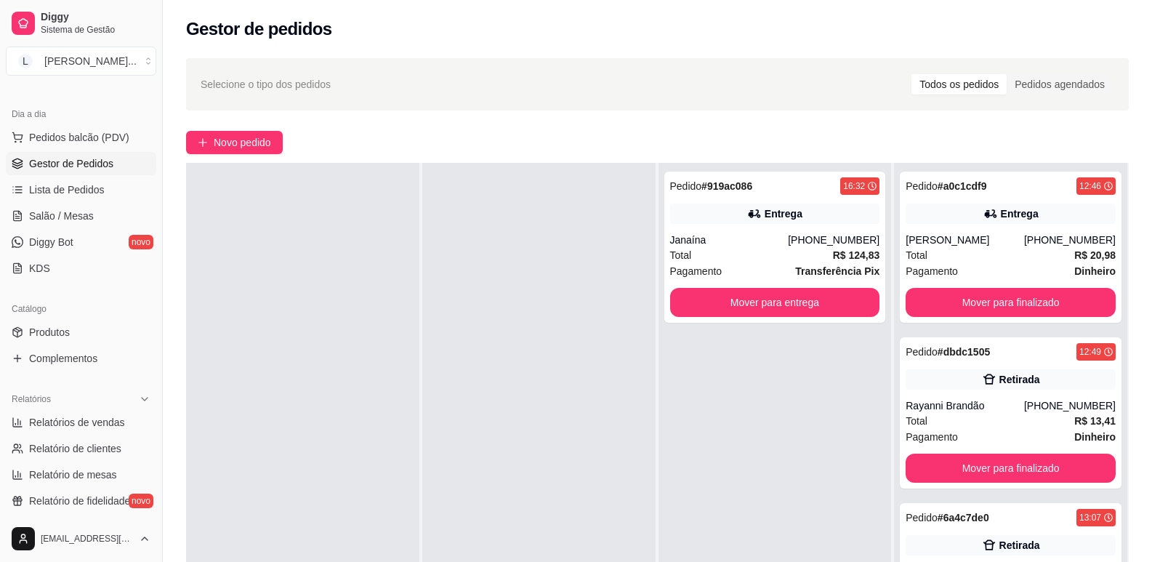
scroll to position [145, 0]
click at [70, 334] on link "Produtos" at bounding box center [81, 330] width 150 height 23
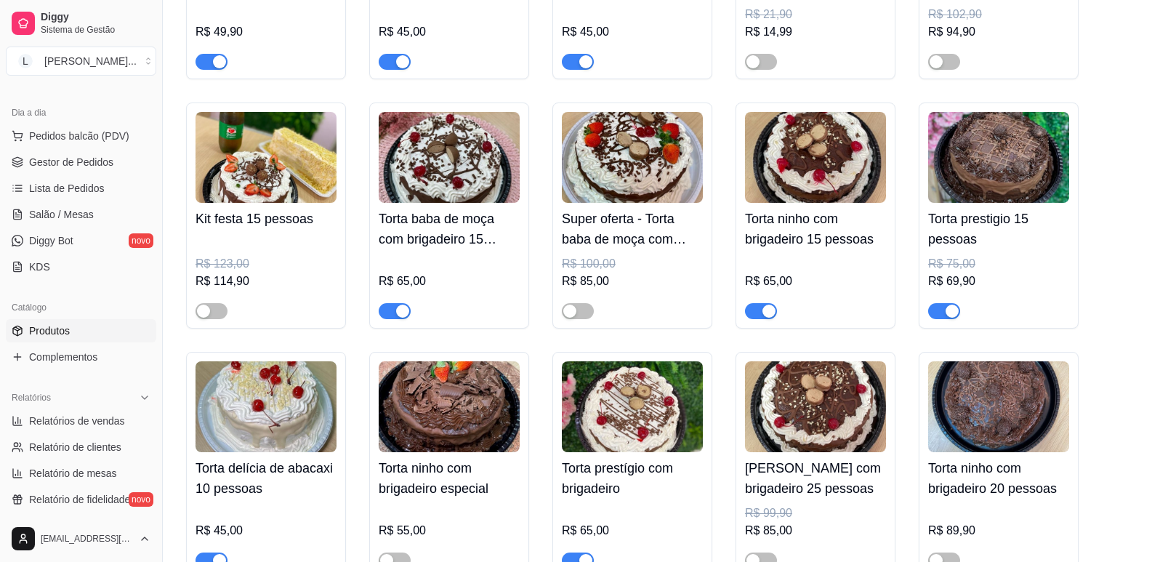
scroll to position [4932, 0]
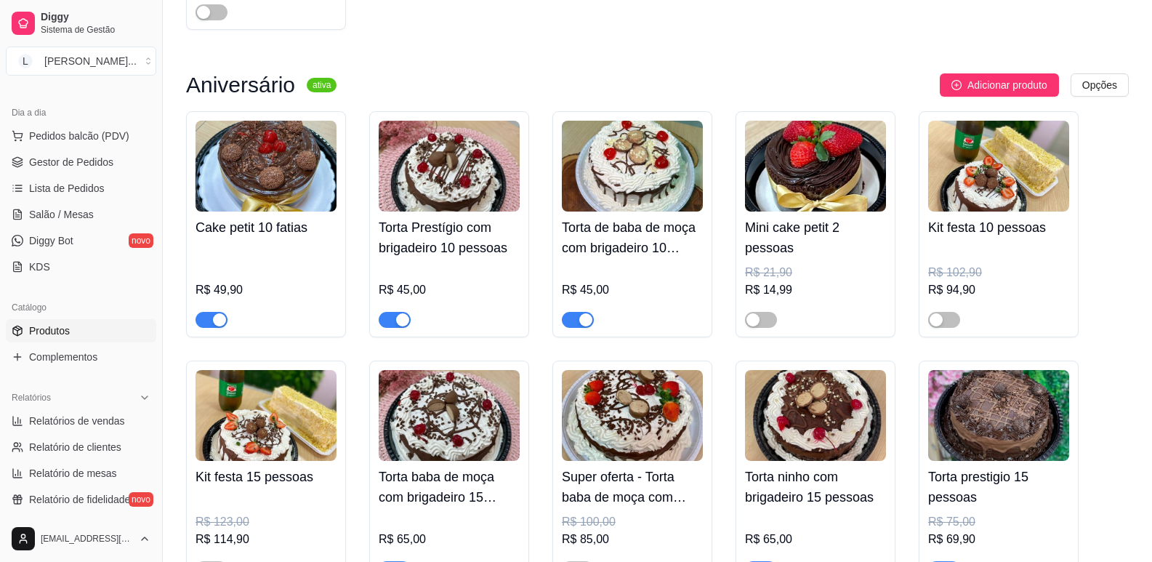
click at [211, 328] on span "button" at bounding box center [211, 320] width 32 height 16
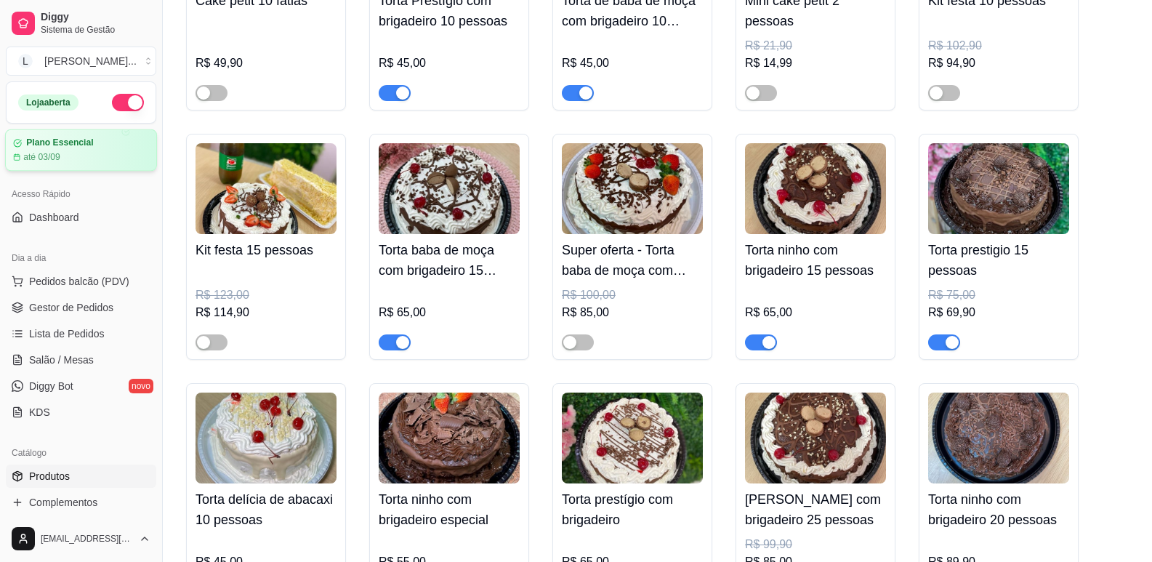
scroll to position [5005, 0]
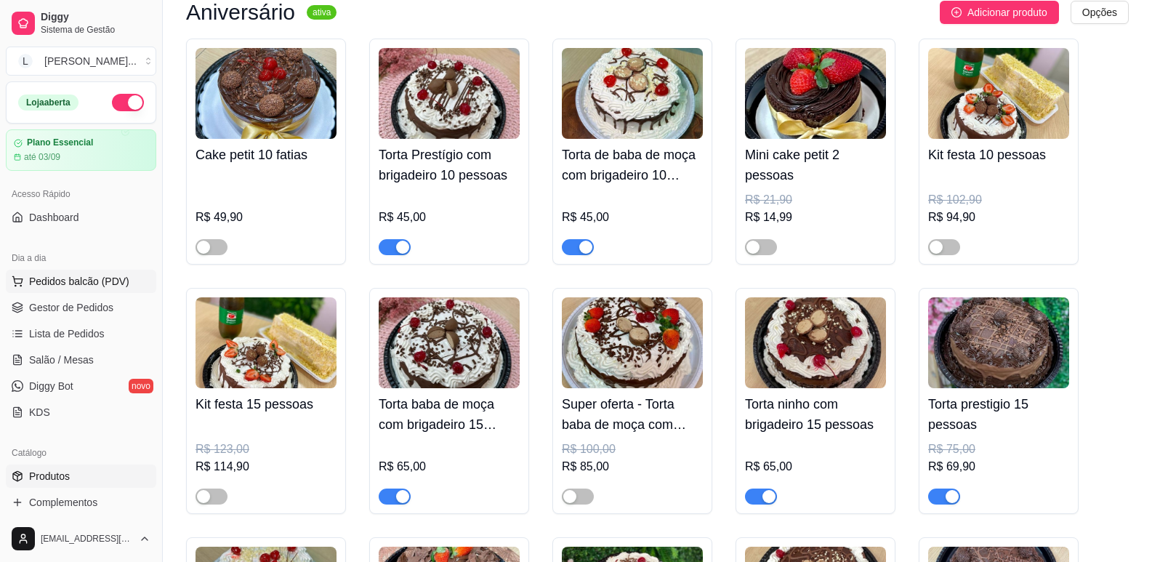
click at [54, 285] on span "Pedidos balcão (PDV)" at bounding box center [79, 281] width 100 height 15
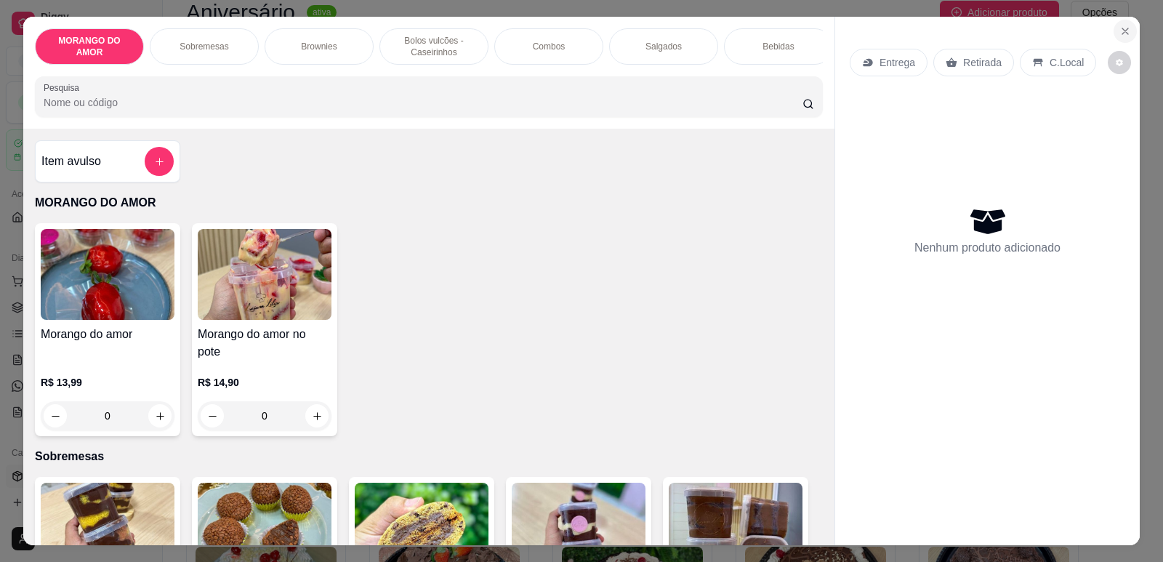
click at [1126, 28] on button "Close" at bounding box center [1124, 31] width 23 height 23
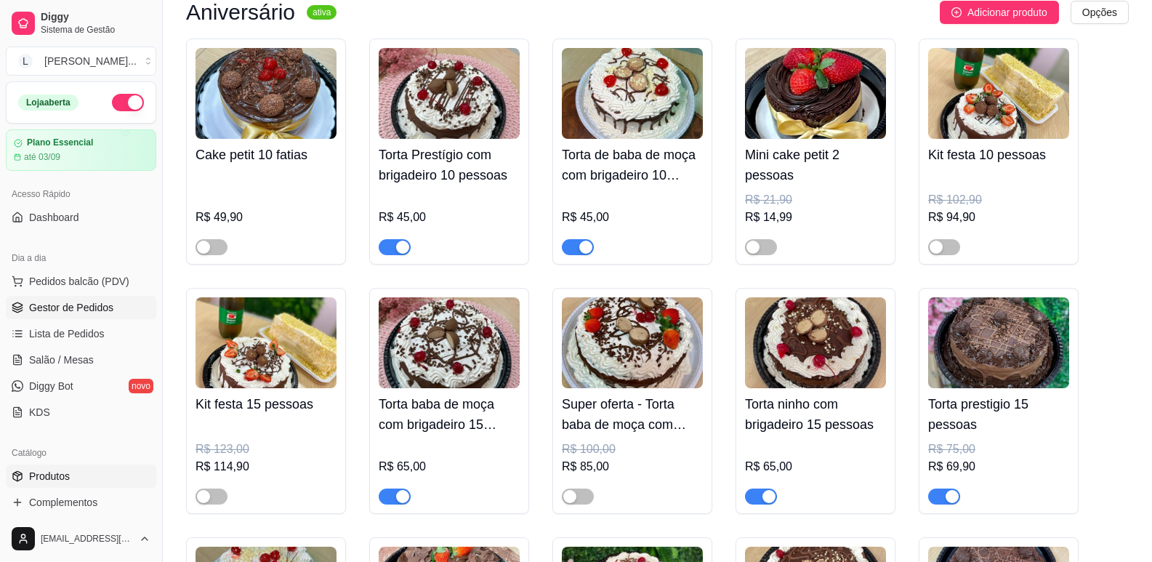
click at [56, 306] on span "Gestor de Pedidos" at bounding box center [71, 307] width 84 height 15
